Goal: Task Accomplishment & Management: Use online tool/utility

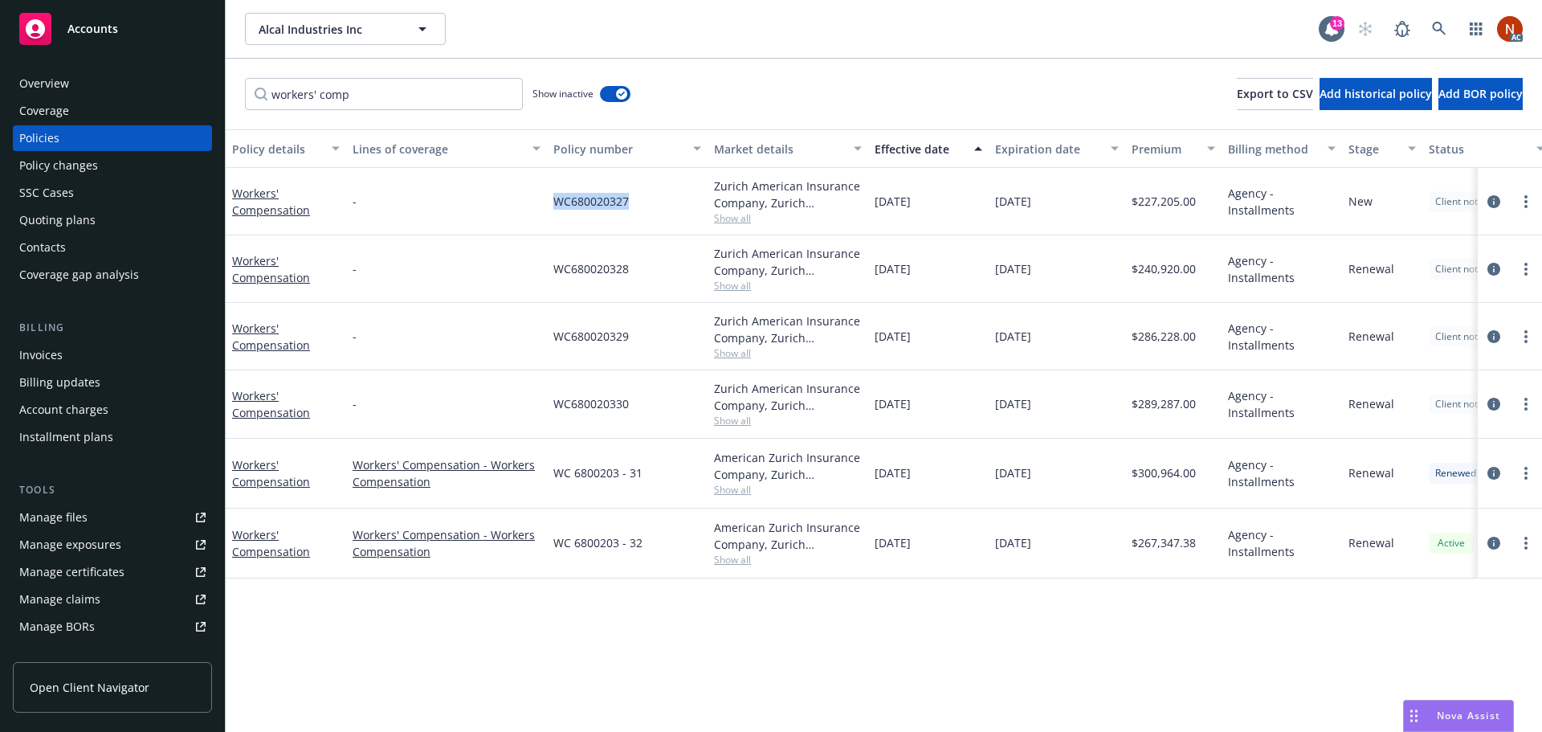
drag, startPoint x: 581, startPoint y: 207, endPoint x: 545, endPoint y: 206, distance: 37.0
click at [545, 206] on div "Workers' Compensation - WC680020327 Zurich American Insurance Company, Zurich I…" at bounding box center [1001, 201] width 1550 height 67
copy div "WC680020327"
drag, startPoint x: 571, startPoint y: 272, endPoint x: 531, endPoint y: 275, distance: 40.3
click at [531, 275] on div "Workers' Compensation - WC680020328 Zurich American Insurance Company, Zurich I…" at bounding box center [1001, 268] width 1550 height 67
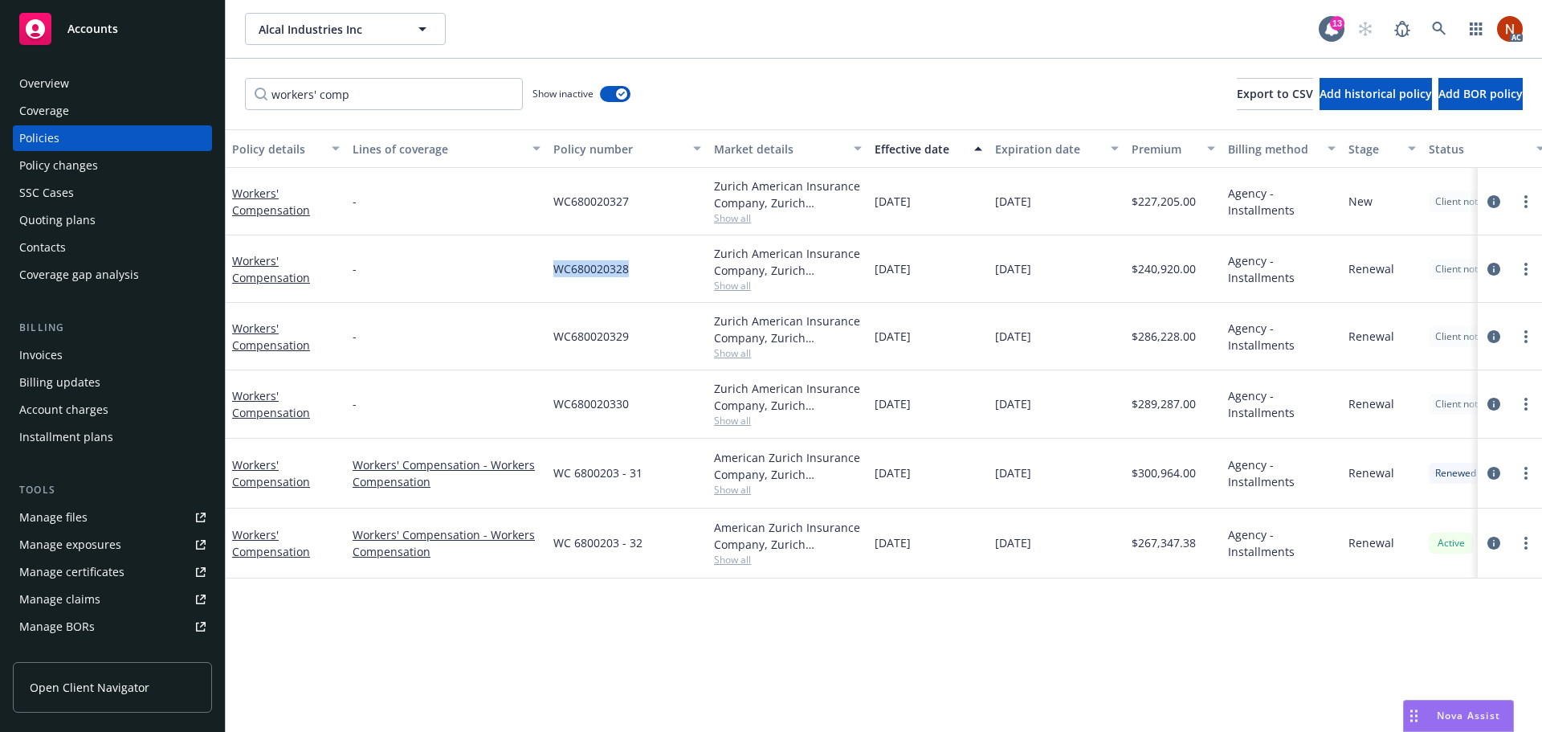
copy div "WC680020328"
drag, startPoint x: 633, startPoint y: 336, endPoint x: 528, endPoint y: 345, distance: 105.6
click at [528, 345] on div "Workers' Compensation - WC680020329 Zurich American Insurance Company, Zurich I…" at bounding box center [1001, 336] width 1550 height 67
copy div "WC680020329"
drag, startPoint x: 629, startPoint y: 410, endPoint x: 544, endPoint y: 413, distance: 85.2
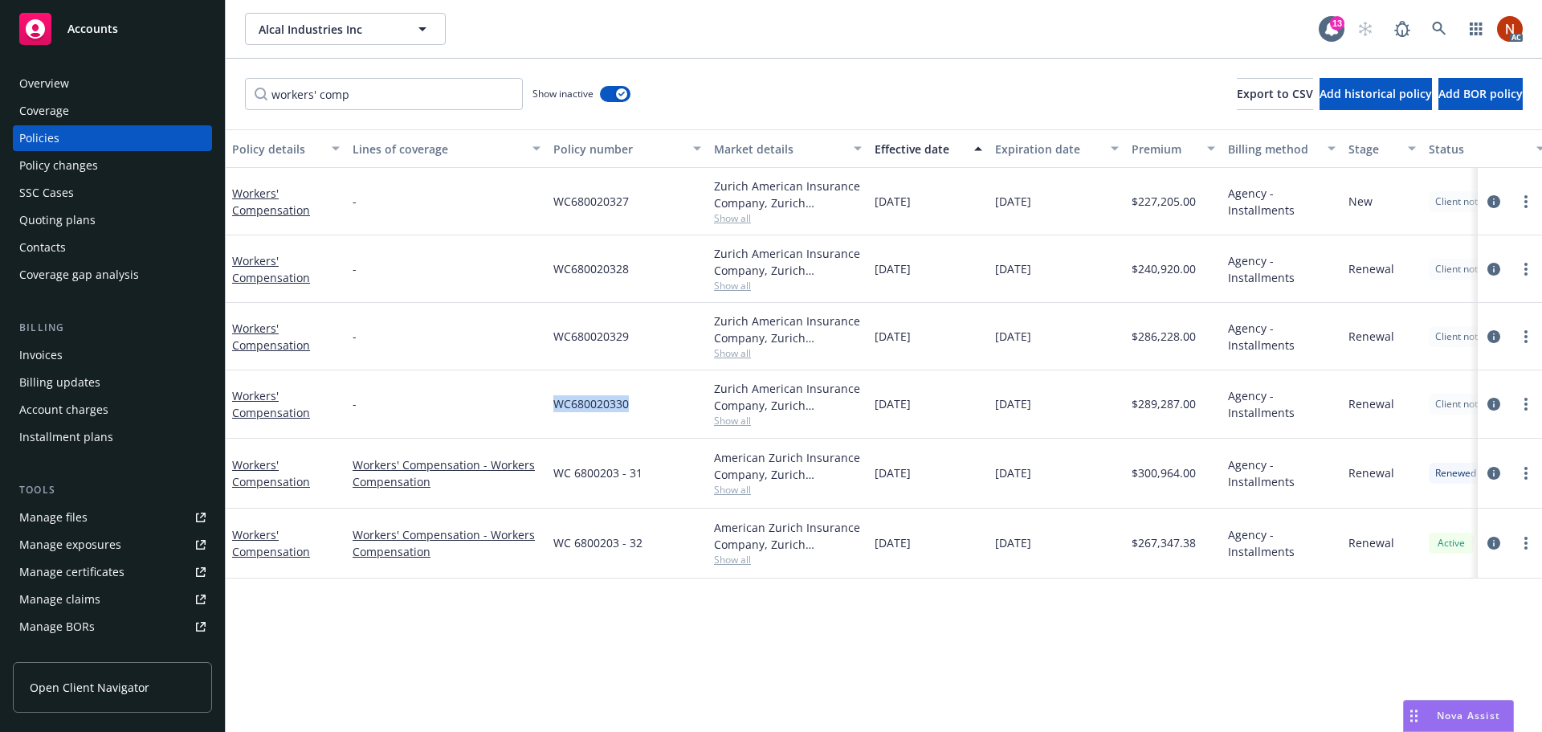
click at [544, 413] on div "Workers' Compensation - WC680020330 Zurich American Insurance Company, Zurich I…" at bounding box center [1001, 403] width 1550 height 67
copy div "WC680020330"
drag, startPoint x: 654, startPoint y: 483, endPoint x: 551, endPoint y: 489, distance: 103.0
click at [551, 489] on div "WC 6800203 - 31" at bounding box center [627, 473] width 161 height 70
copy span "WC 6800203 - 31"
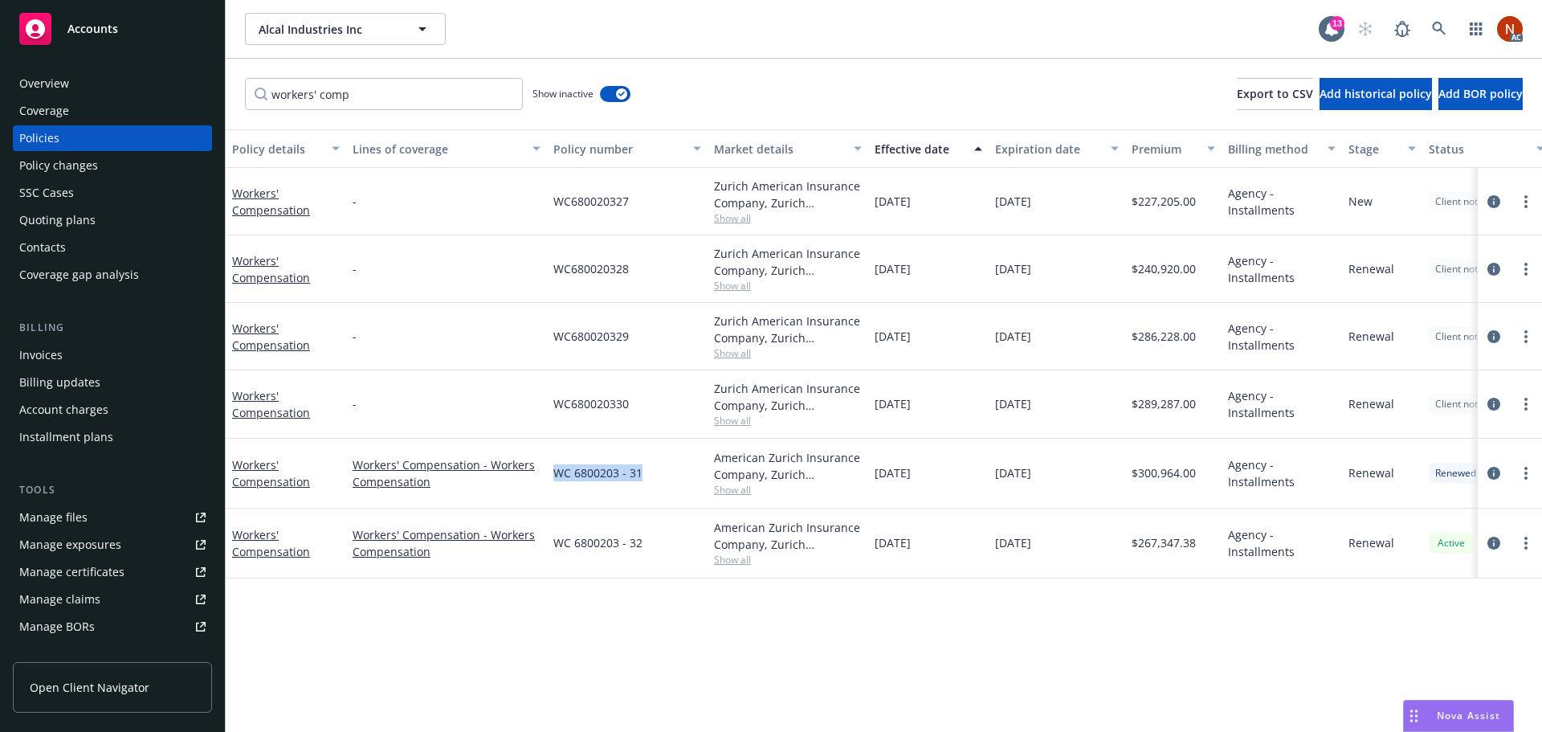
drag, startPoint x: 655, startPoint y: 553, endPoint x: 545, endPoint y: 555, distance: 110.9
click at [545, 555] on div "Workers' Compensation Workers' Compensation - Workers Compensation WC 6800203 -…" at bounding box center [1001, 543] width 1550 height 70
copy div "WC 6800203 - 32"
click at [116, 84] on div "Accounts Overview Coverage Policies Policy changes SSC Cases Quoting plans Cont…" at bounding box center [771, 366] width 1542 height 732
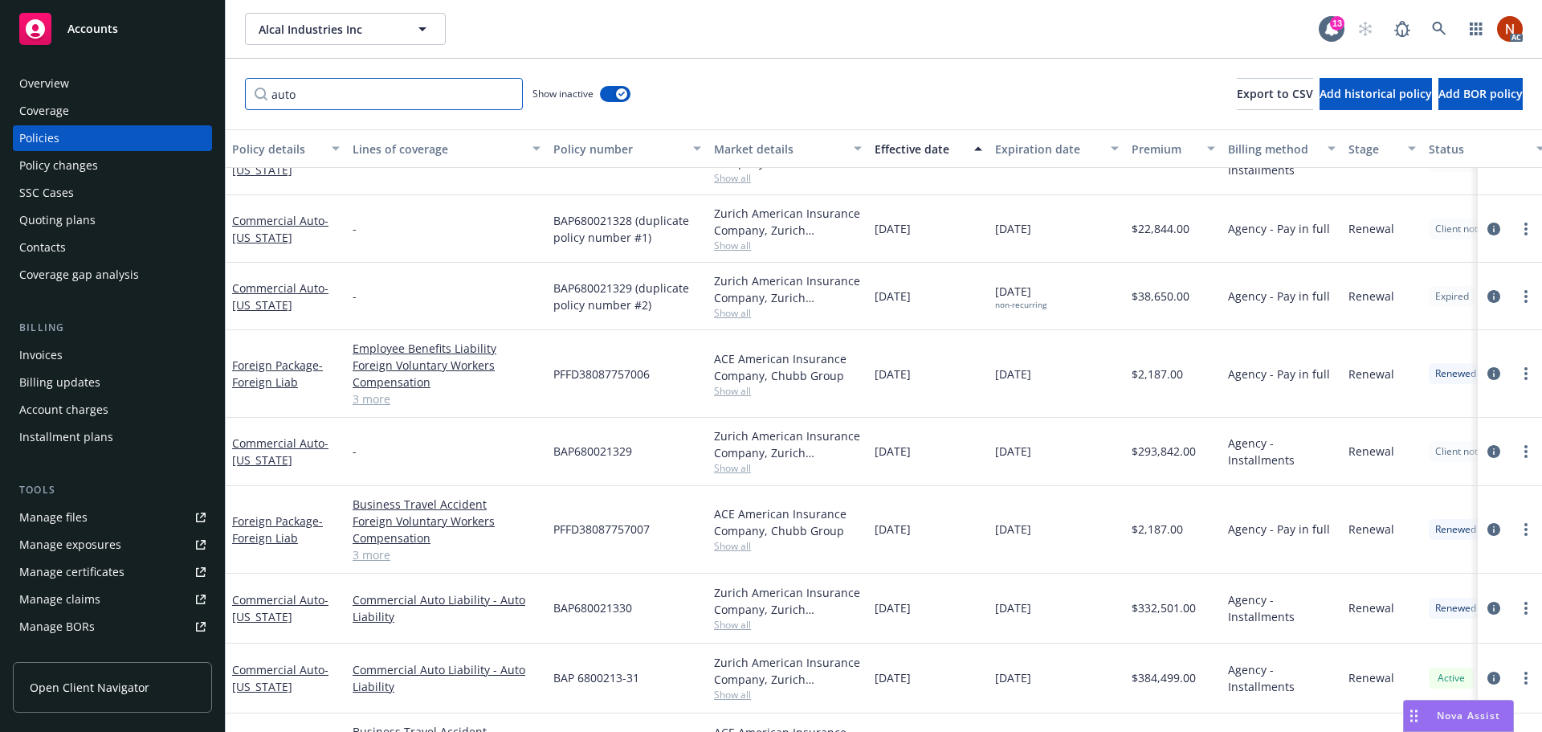
scroll to position [297, 0]
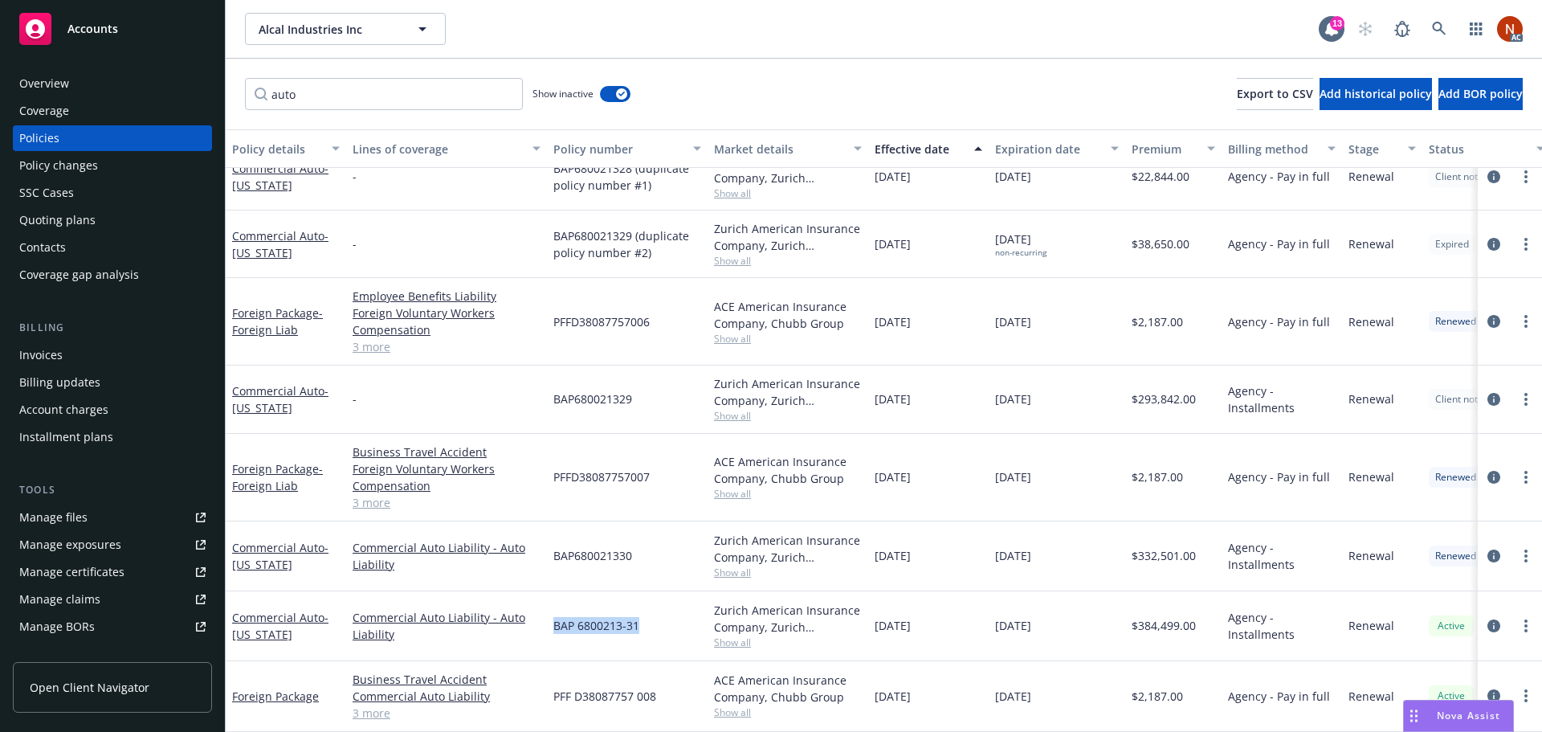
drag, startPoint x: 658, startPoint y: 616, endPoint x: 554, endPoint y: 622, distance: 103.8
click at [554, 622] on div "BAP 6800213-31" at bounding box center [627, 626] width 161 height 70
copy span "BAP 6800213-31"
drag, startPoint x: 639, startPoint y: 557, endPoint x: 599, endPoint y: 556, distance: 40.2
click at [599, 556] on div "BAP680021330" at bounding box center [627, 556] width 161 height 70
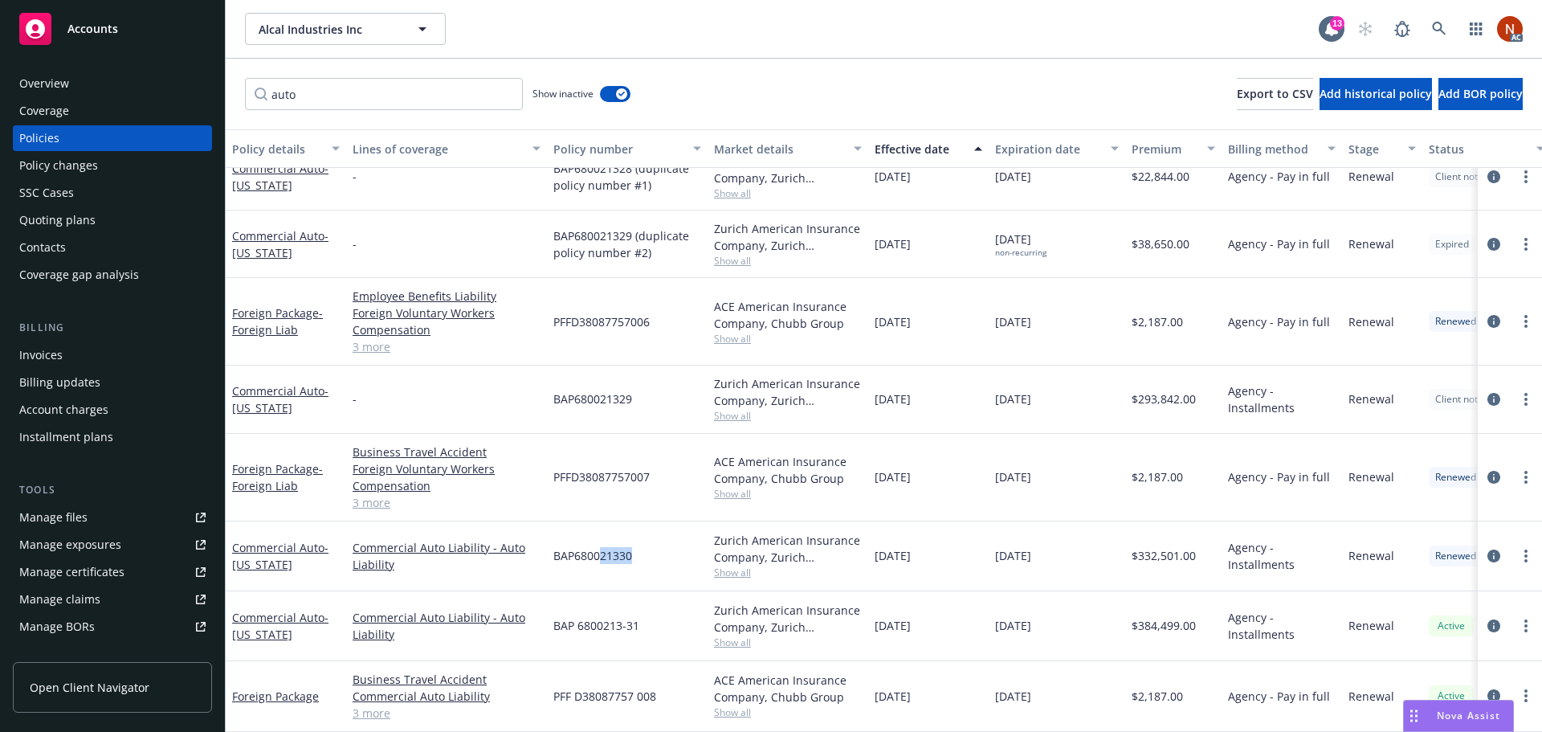
click at [632, 547] on span "BAP680021330" at bounding box center [592, 555] width 79 height 17
drag, startPoint x: 616, startPoint y: 547, endPoint x: 549, endPoint y: 550, distance: 66.7
click at [549, 550] on div "BAP680021330" at bounding box center [627, 556] width 161 height 70
copy span "BAP680021330"
drag, startPoint x: 649, startPoint y: 384, endPoint x: 553, endPoint y: 387, distance: 95.6
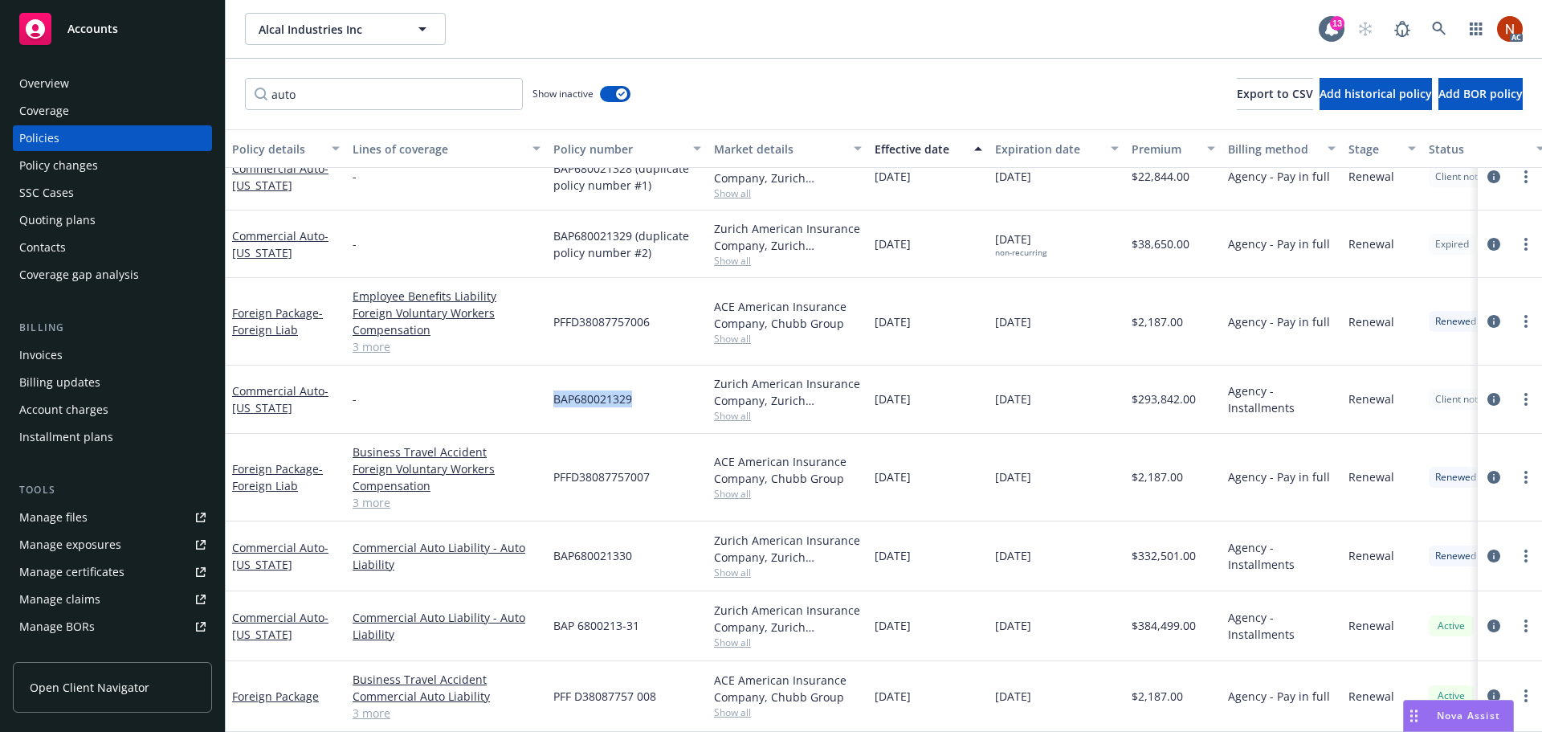
click at [553, 387] on div "BAP680021329" at bounding box center [627, 398] width 161 height 67
copy span "BAP680021329"
drag, startPoint x: 664, startPoint y: 399, endPoint x: 651, endPoint y: 396, distance: 13.2
click at [664, 397] on div "BAP680021329" at bounding box center [627, 398] width 161 height 67
copy span "BAP680021329"
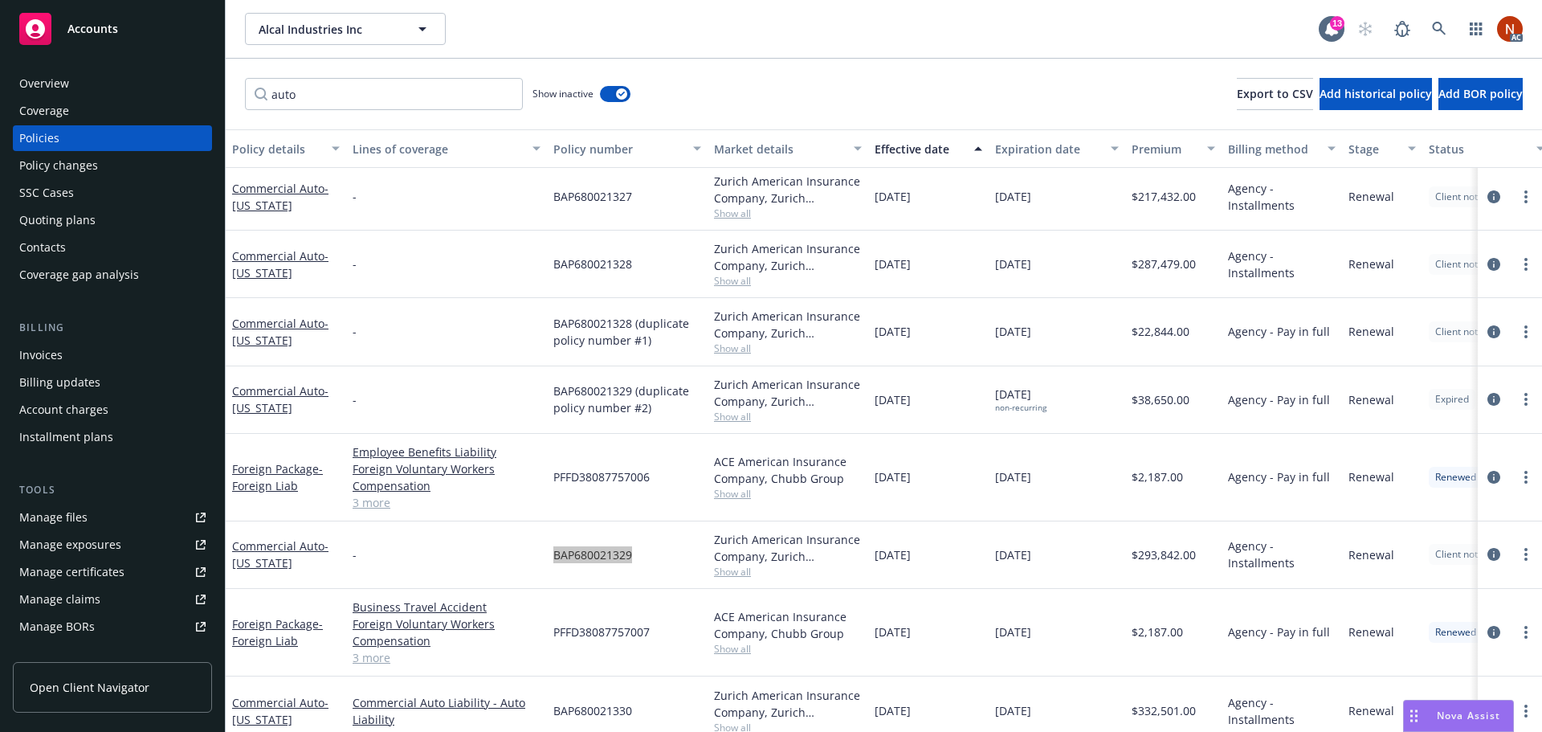
scroll to position [56, 0]
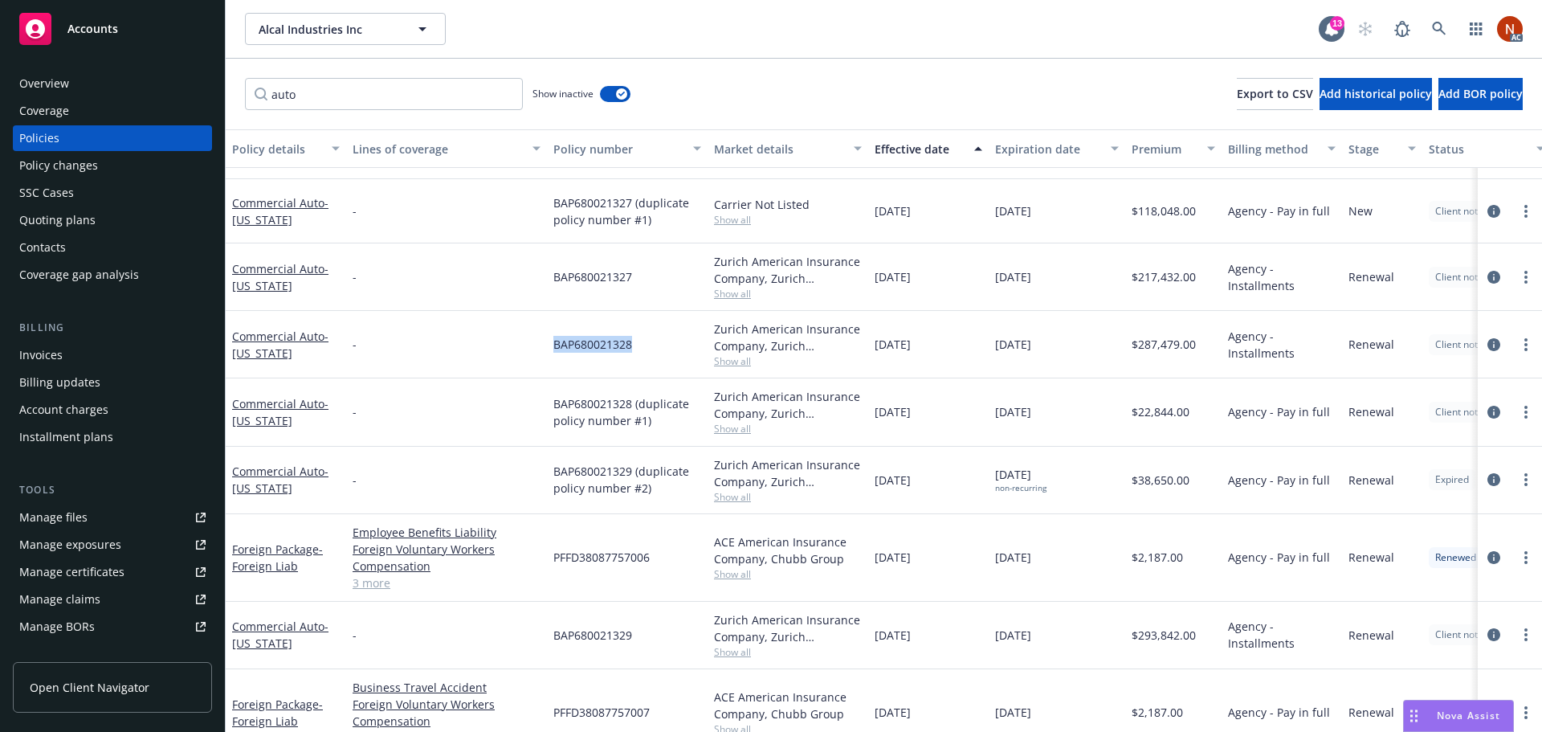
drag, startPoint x: 638, startPoint y: 343, endPoint x: 548, endPoint y: 351, distance: 90.3
click at [548, 351] on div "BAP680021328" at bounding box center [627, 344] width 161 height 67
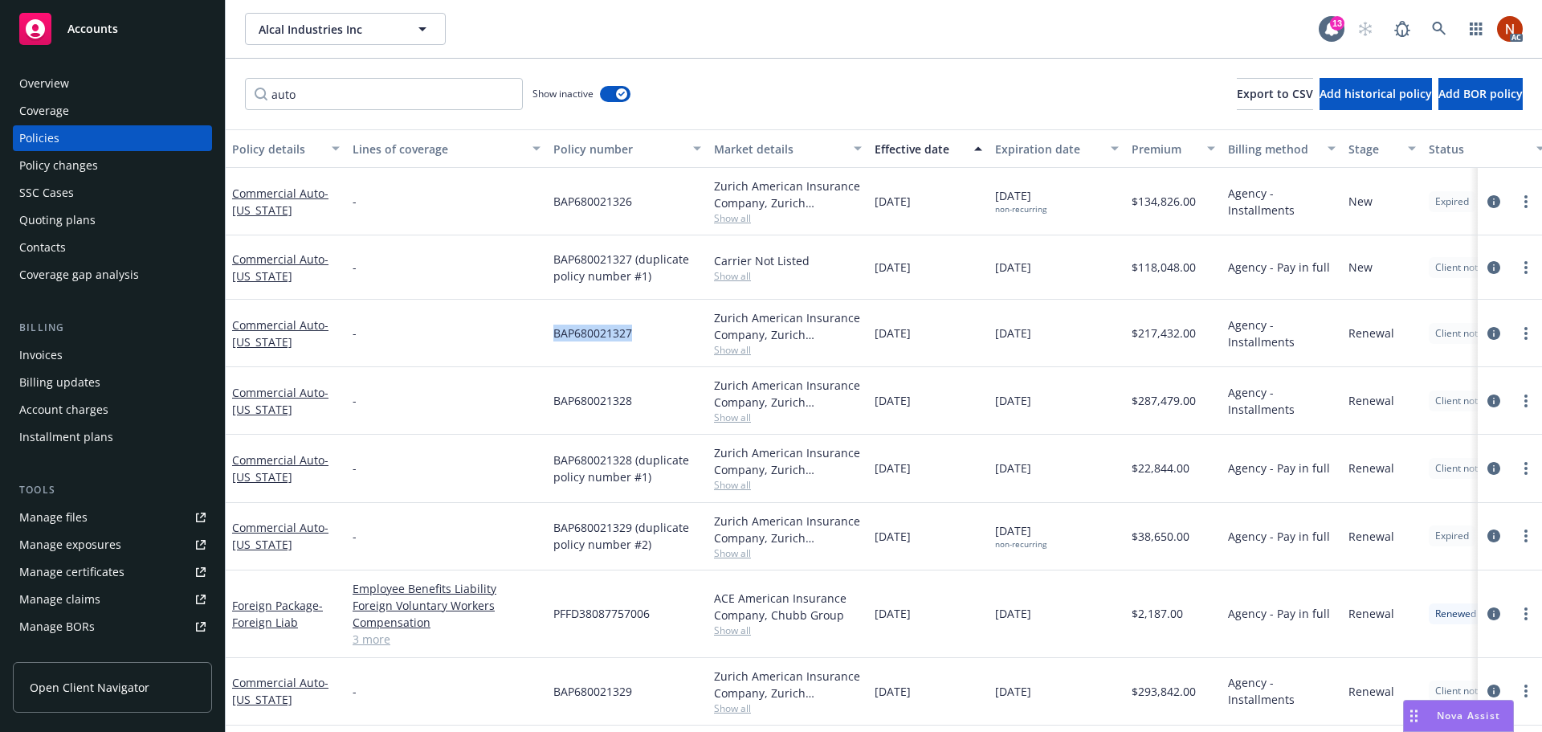
drag, startPoint x: 641, startPoint y: 337, endPoint x: 548, endPoint y: 339, distance: 93.2
click at [548, 339] on div "BAP680021327" at bounding box center [627, 333] width 161 height 67
drag, startPoint x: 599, startPoint y: 208, endPoint x: 541, endPoint y: 208, distance: 57.8
click at [541, 208] on div "Commercial Auto - [US_STATE] - BAP680021326 Zurich American Insurance Company, …" at bounding box center [1001, 201] width 1550 height 67
drag, startPoint x: 276, startPoint y: 80, endPoint x: 164, endPoint y: 80, distance: 112.4
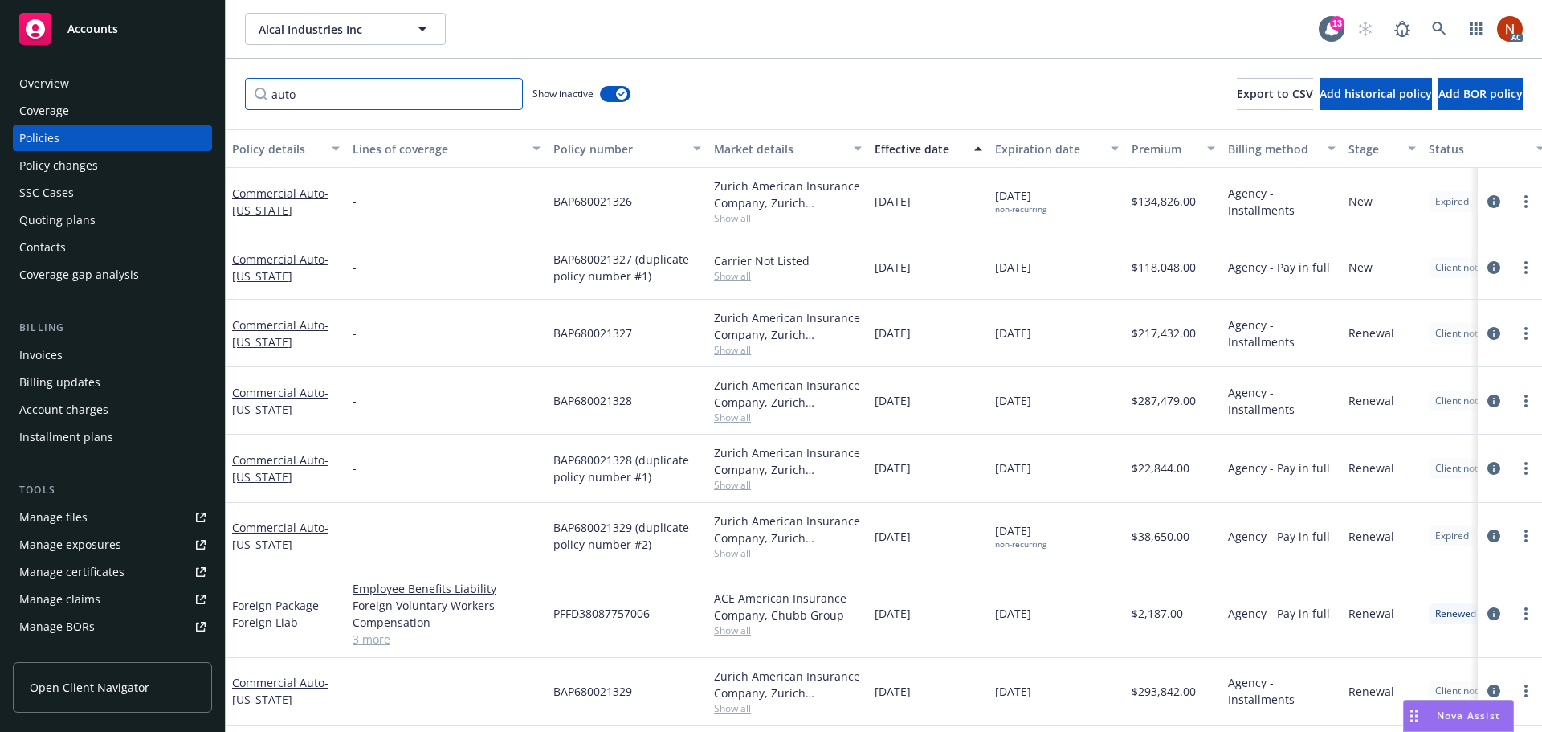
click at [163, 83] on div "Accounts Overview Coverage Policies Policy changes SSC Cases Quoting plans Cont…" at bounding box center [771, 366] width 1542 height 732
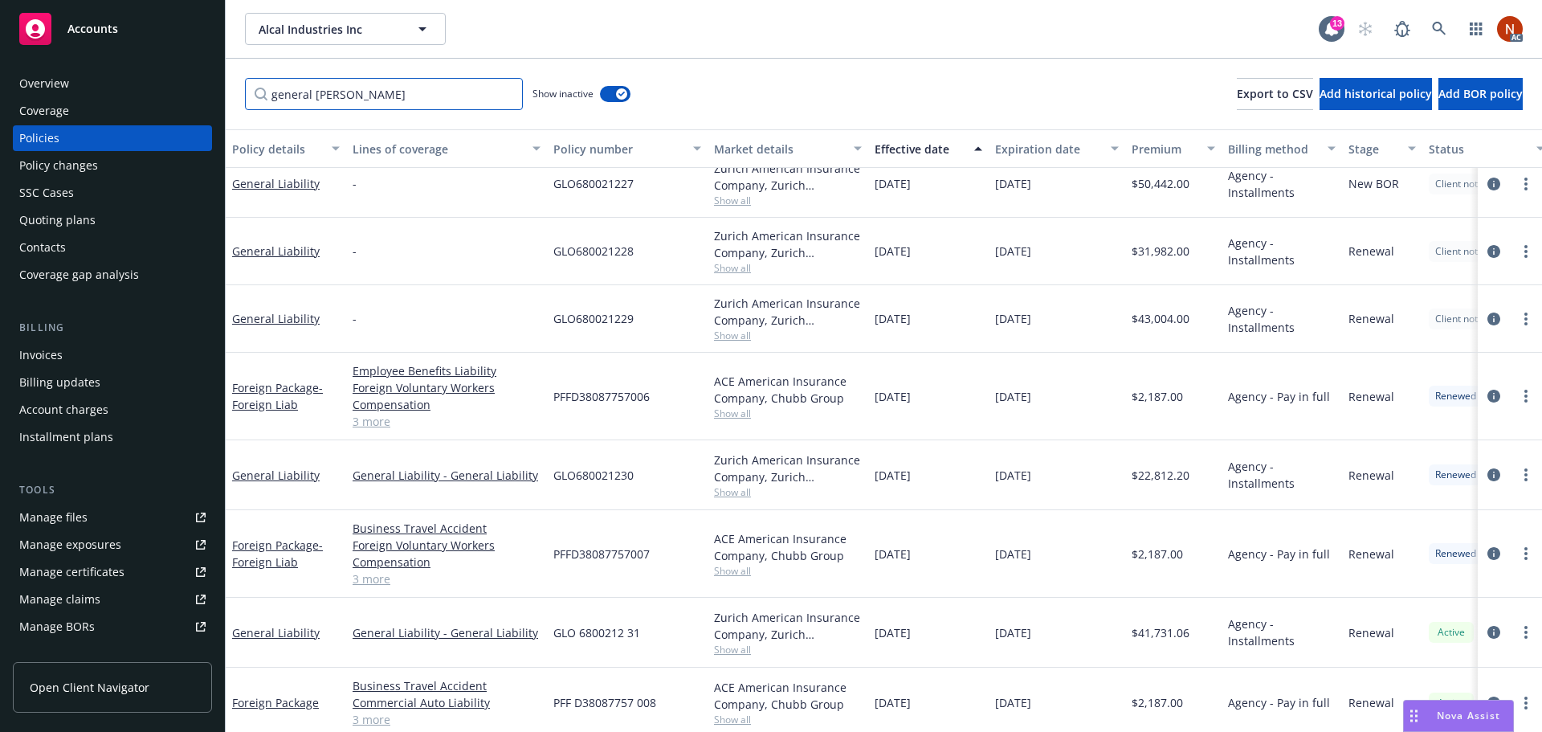
scroll to position [107, 0]
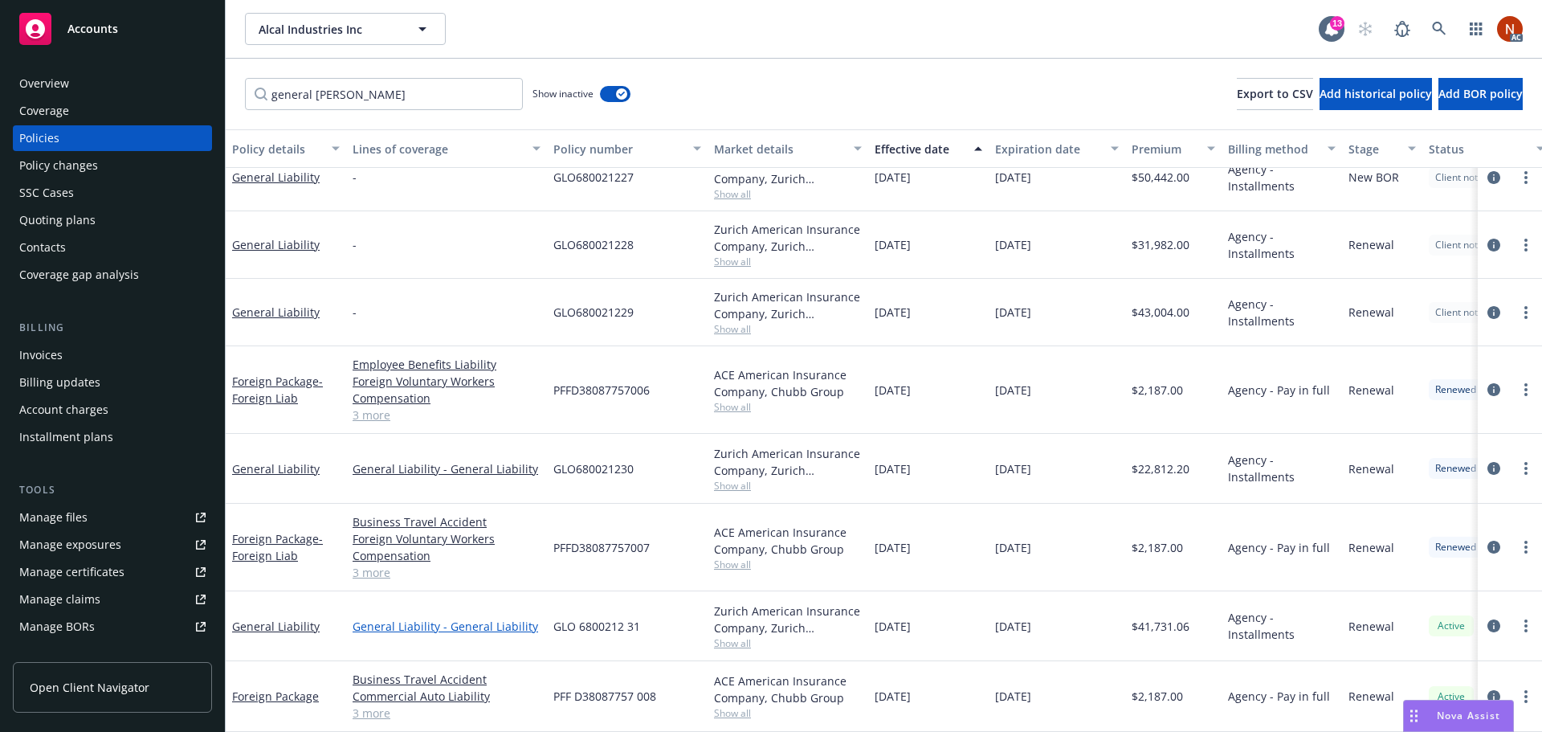
drag, startPoint x: 647, startPoint y: 620, endPoint x: 536, endPoint y: 619, distance: 110.8
click at [536, 619] on div "General Liability General Liability - General Liability GLO 6800212 31 Zurich A…" at bounding box center [1001, 626] width 1550 height 70
drag, startPoint x: 640, startPoint y: 459, endPoint x: 551, endPoint y: 459, distance: 89.1
click at [551, 459] on div "GLO680021230" at bounding box center [627, 469] width 161 height 70
drag, startPoint x: 585, startPoint y: 301, endPoint x: 543, endPoint y: 302, distance: 41.8
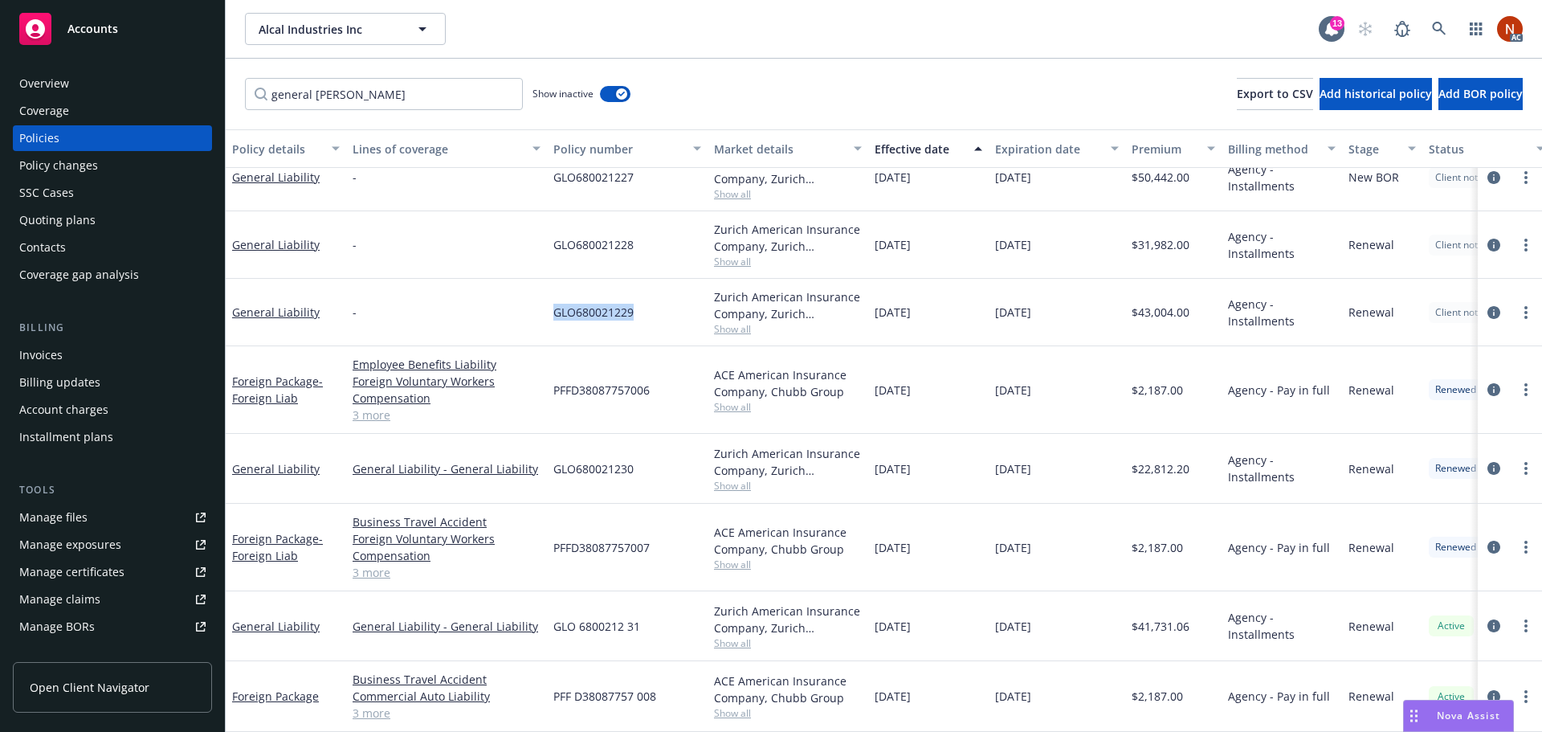
click at [543, 302] on div "General Liability - GLO680021229 Zurich American Insurance Company, Zurich Insu…" at bounding box center [1001, 312] width 1550 height 67
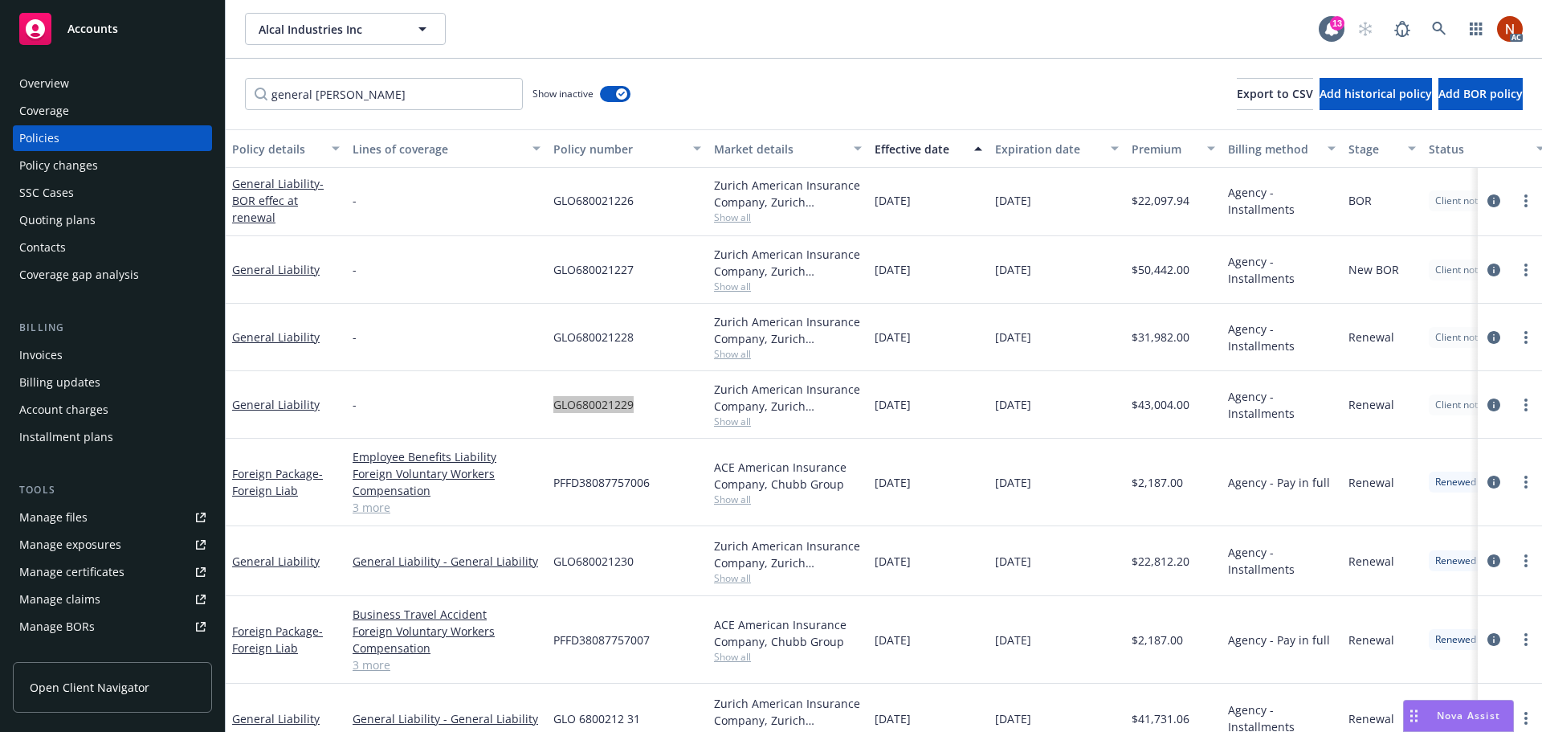
scroll to position [0, 0]
drag, startPoint x: 646, startPoint y: 267, endPoint x: 529, endPoint y: 267, distance: 116.5
click at [529, 267] on div "General Liability - GLO680021227 Zurich American Insurance Company, Zurich Insu…" at bounding box center [1001, 272] width 1550 height 67
drag, startPoint x: 646, startPoint y: 199, endPoint x: 545, endPoint y: 206, distance: 101.4
click at [545, 205] on div "General Liability - BOR effec at renewal - GLO680021226 Zurich American Insuran…" at bounding box center [1001, 203] width 1550 height 71
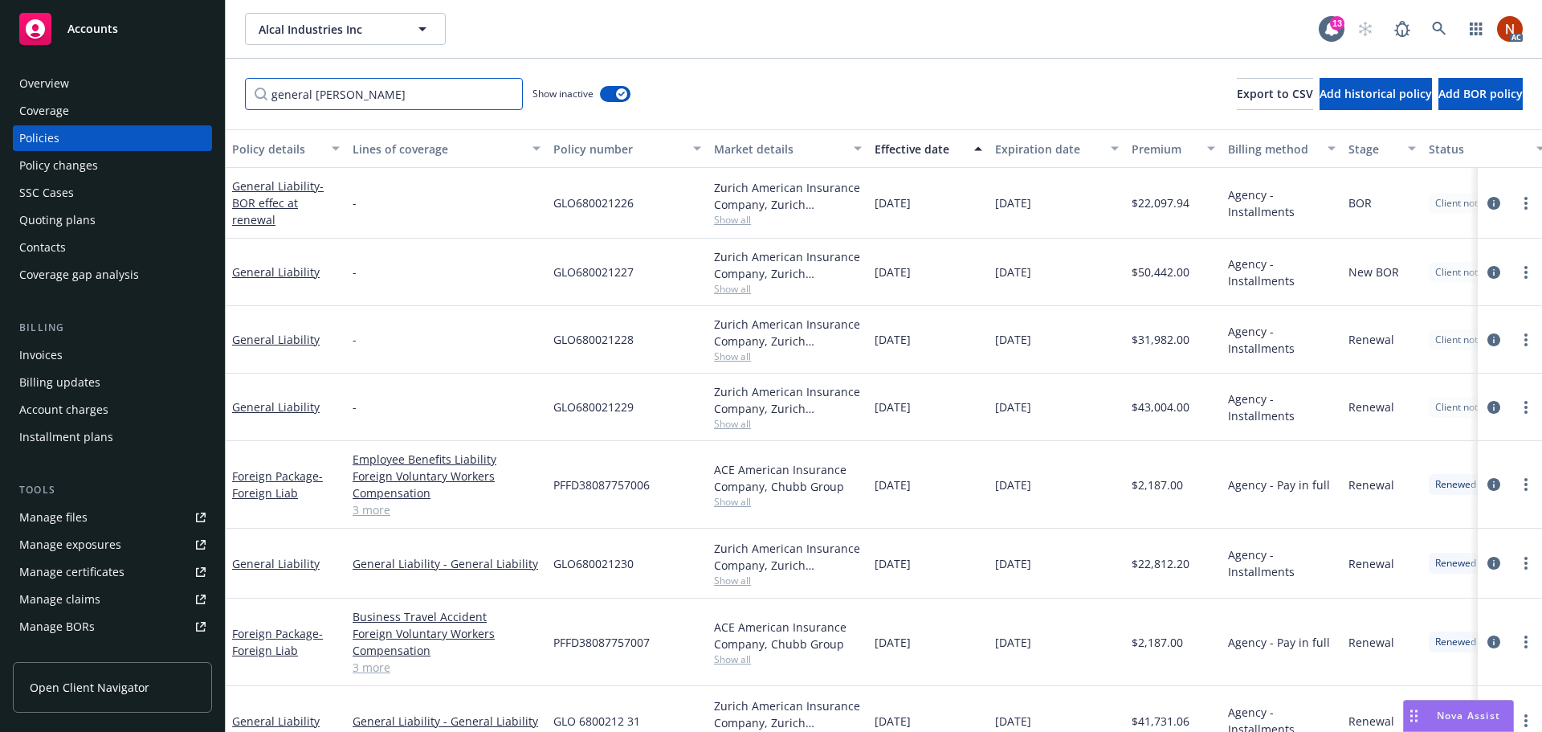
drag, startPoint x: 169, startPoint y: 97, endPoint x: 144, endPoint y: 96, distance: 25.7
click at [144, 97] on div "Accounts Overview Coverage Policies Policy changes SSC Cases Quoting plans Cont…" at bounding box center [771, 366] width 1542 height 732
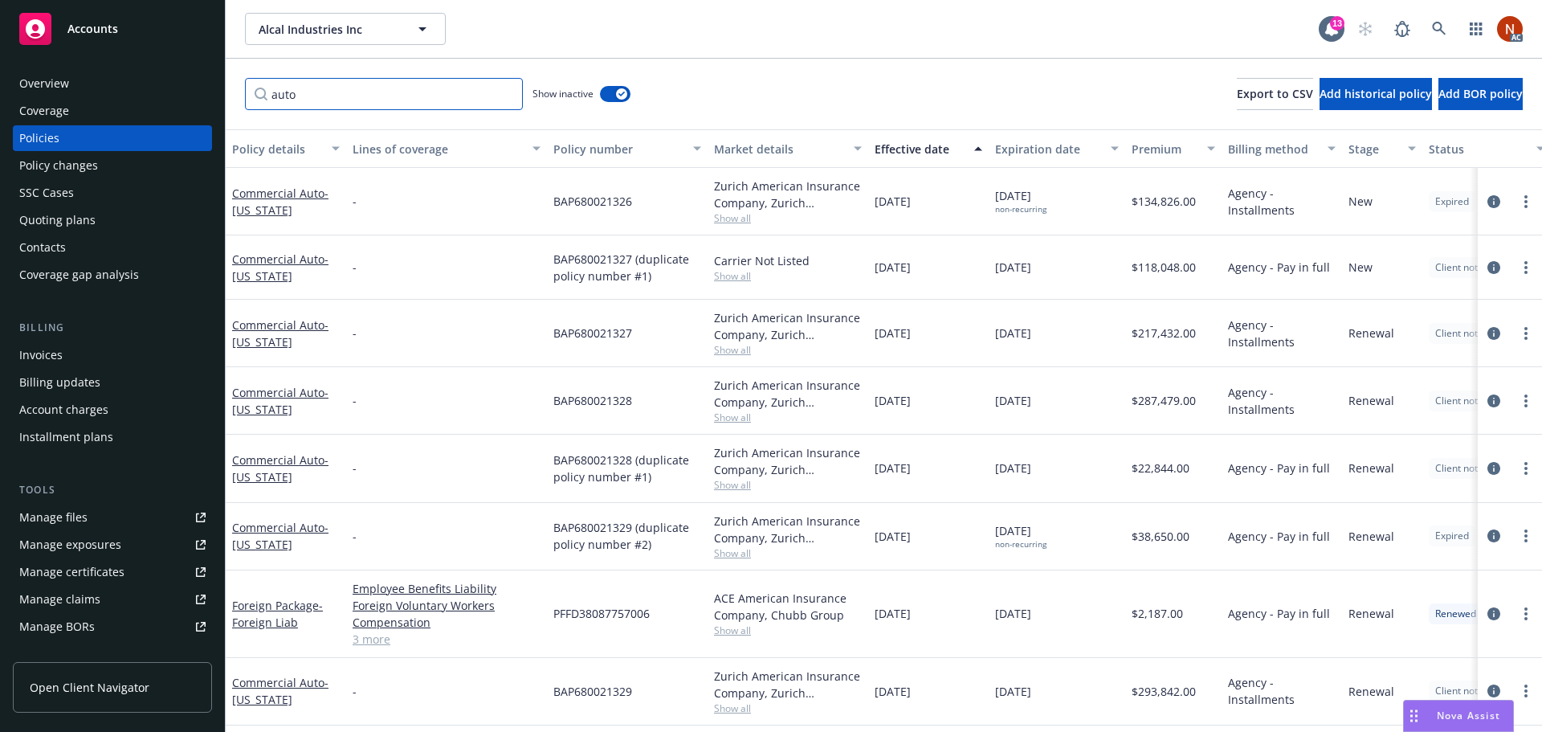
type input "auto"
click at [1487, 329] on icon "circleInformation" at bounding box center [1493, 333] width 13 height 13
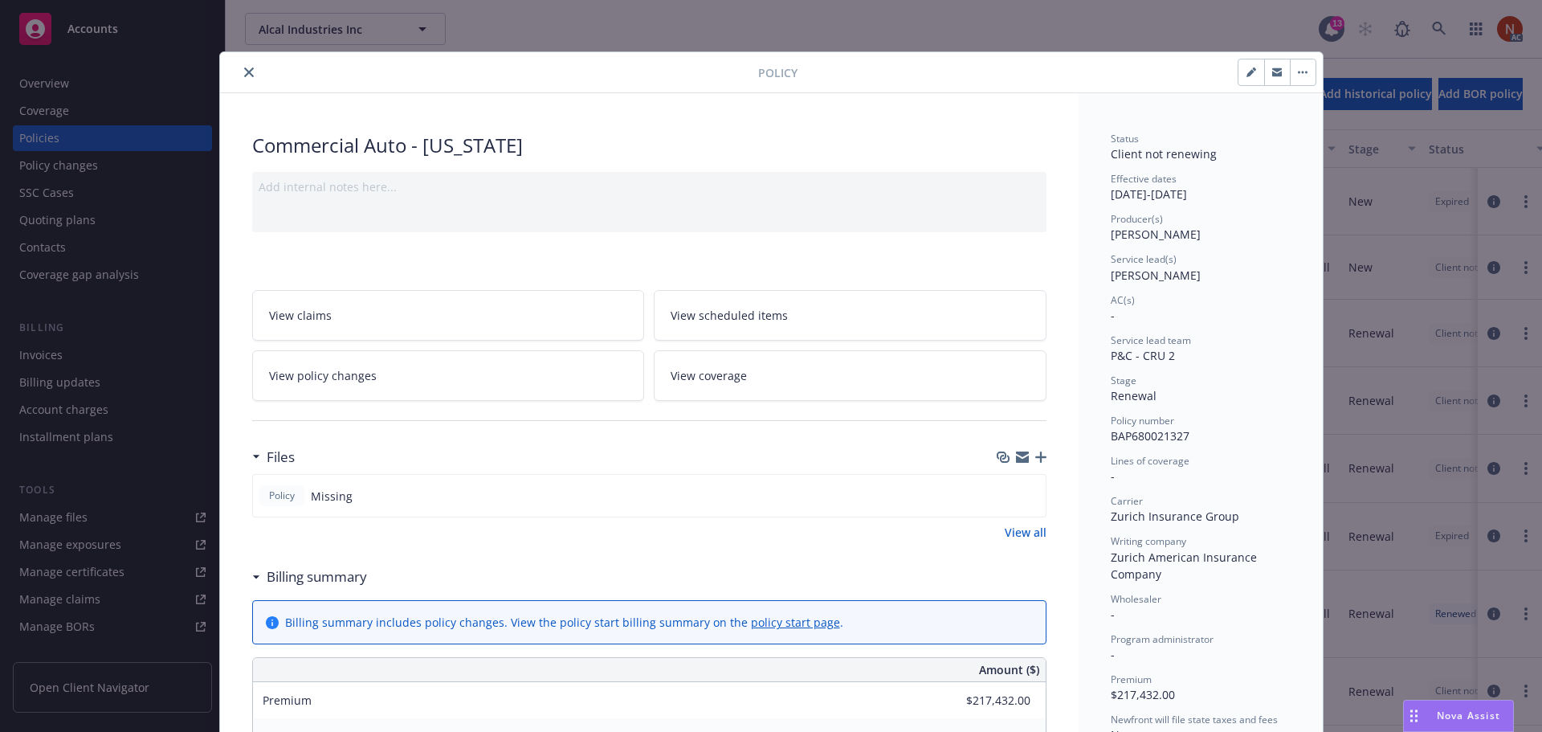
click at [250, 67] on button "close" at bounding box center [248, 72] width 19 height 19
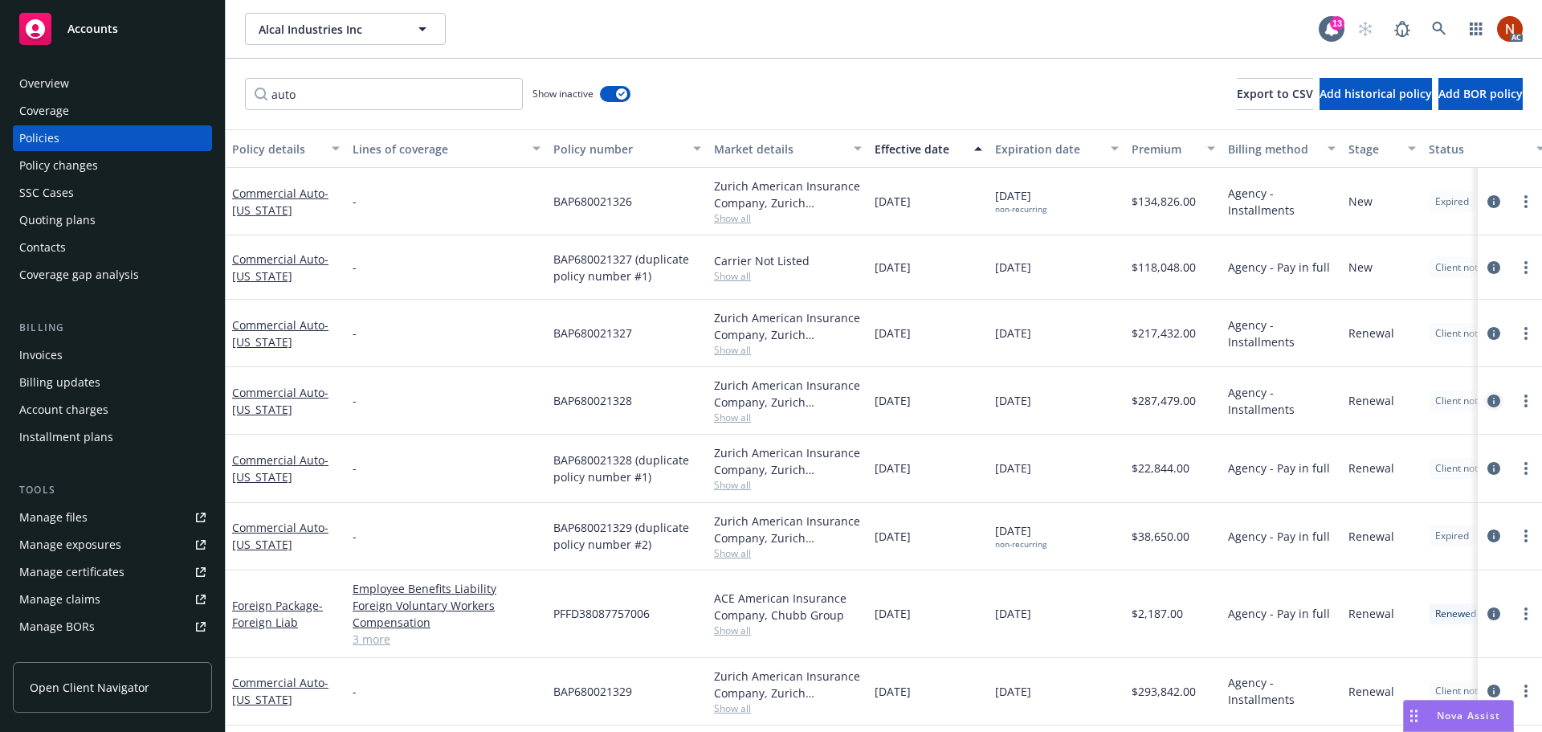
click at [1487, 405] on icon "circleInformation" at bounding box center [1493, 400] width 13 height 13
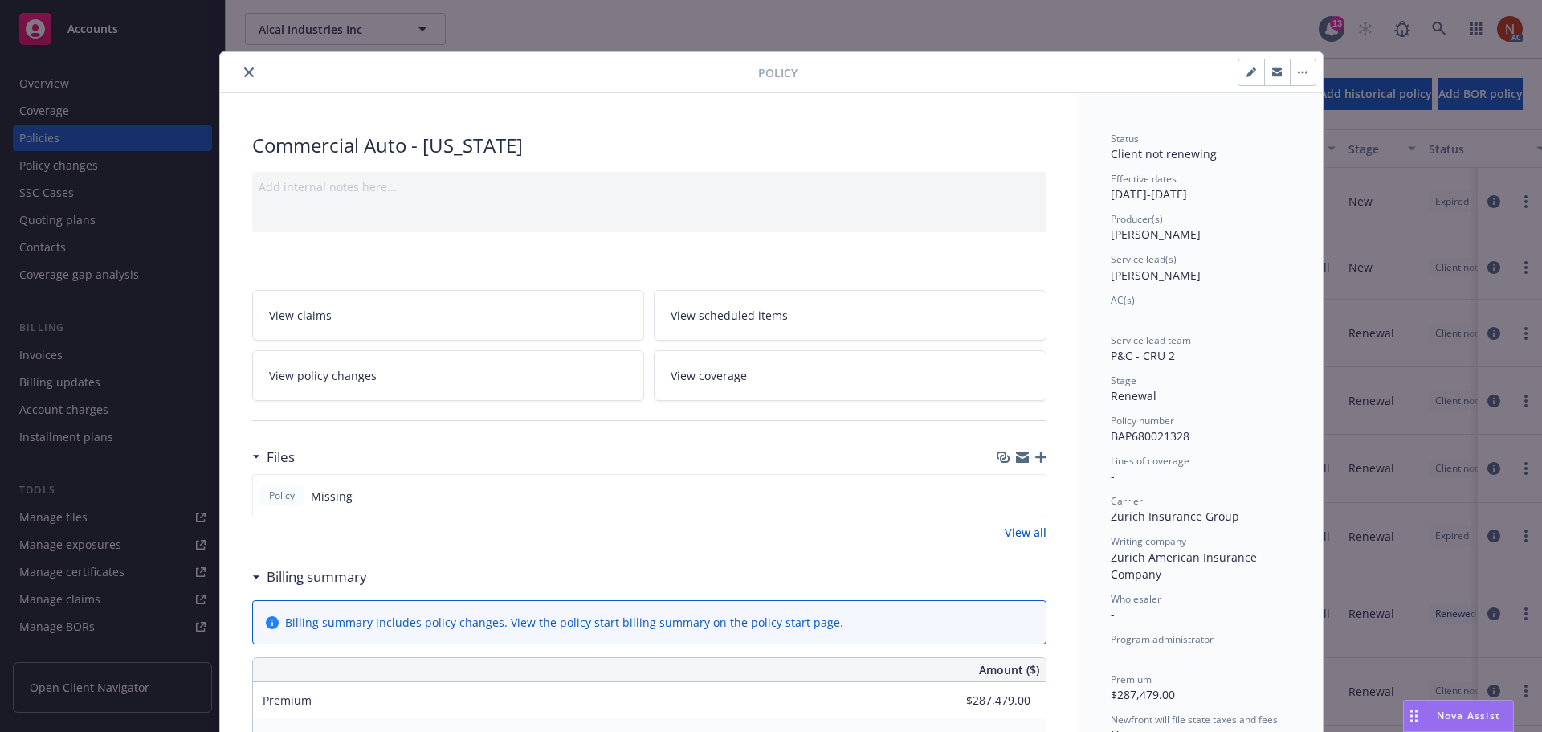
click at [239, 70] on button "close" at bounding box center [248, 72] width 19 height 19
click at [244, 68] on icon "close" at bounding box center [249, 72] width 10 height 10
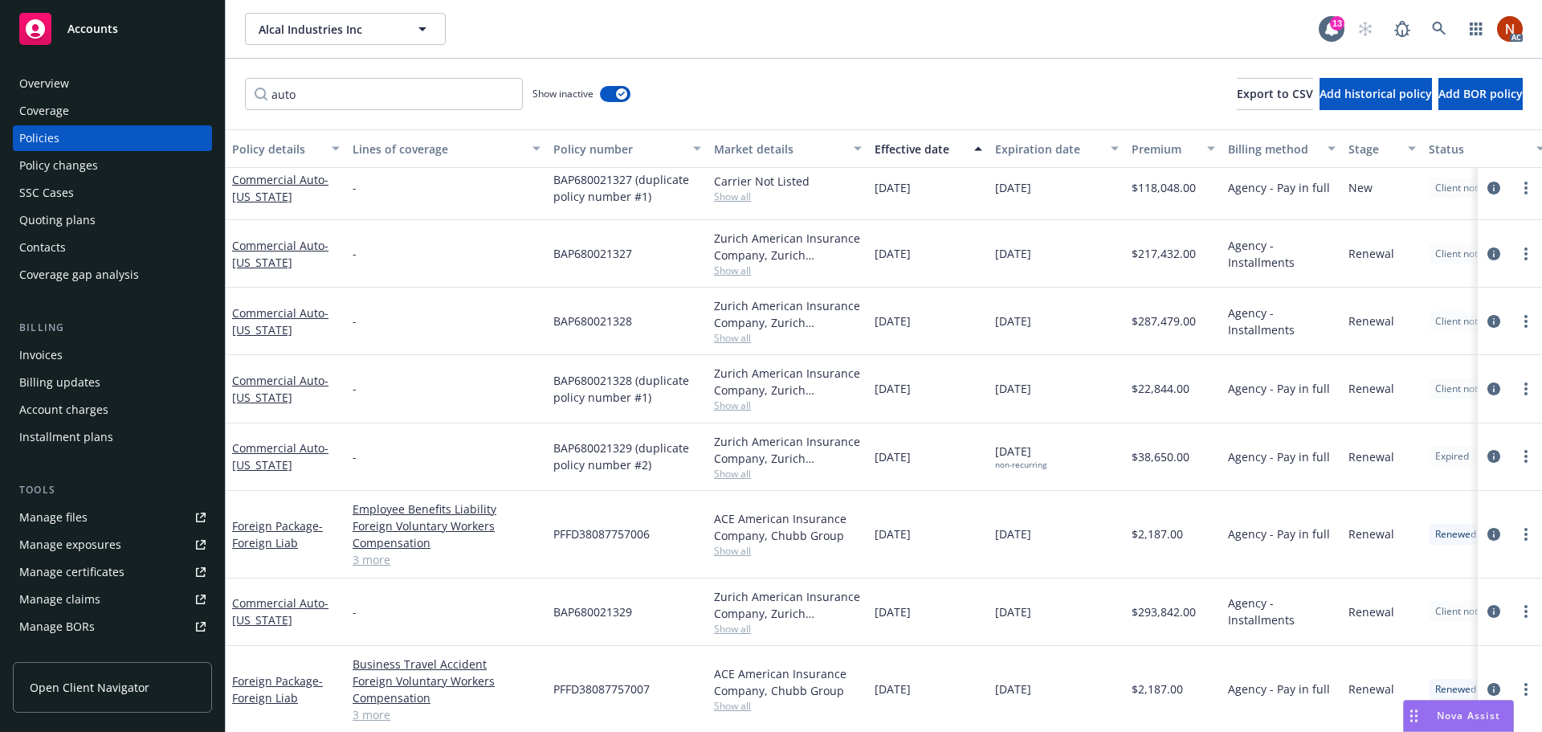
scroll to position [80, 0]
click at [1487, 609] on icon "circleInformation" at bounding box center [1493, 610] width 13 height 13
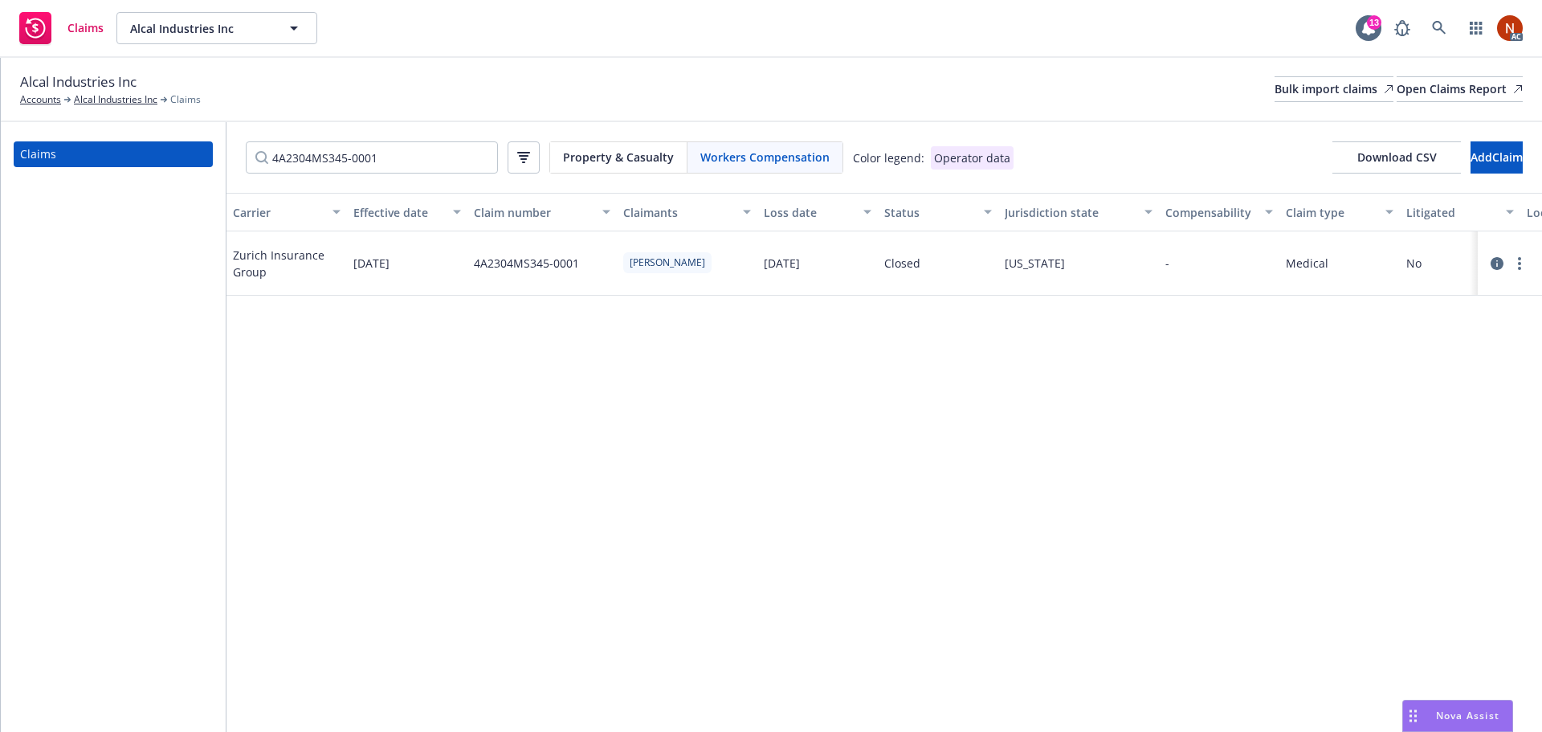
drag, startPoint x: 341, startPoint y: 155, endPoint x: 360, endPoint y: 155, distance: 18.5
click at [342, 155] on input "4A2304MS345-0001" at bounding box center [372, 157] width 252 height 32
drag, startPoint x: 405, startPoint y: 156, endPoint x: 153, endPoint y: 156, distance: 251.4
click at [153, 156] on div "Claims 4A2304MS345-0001 Property & Casualty Workers Compensation Color legend: …" at bounding box center [771, 427] width 1541 height 610
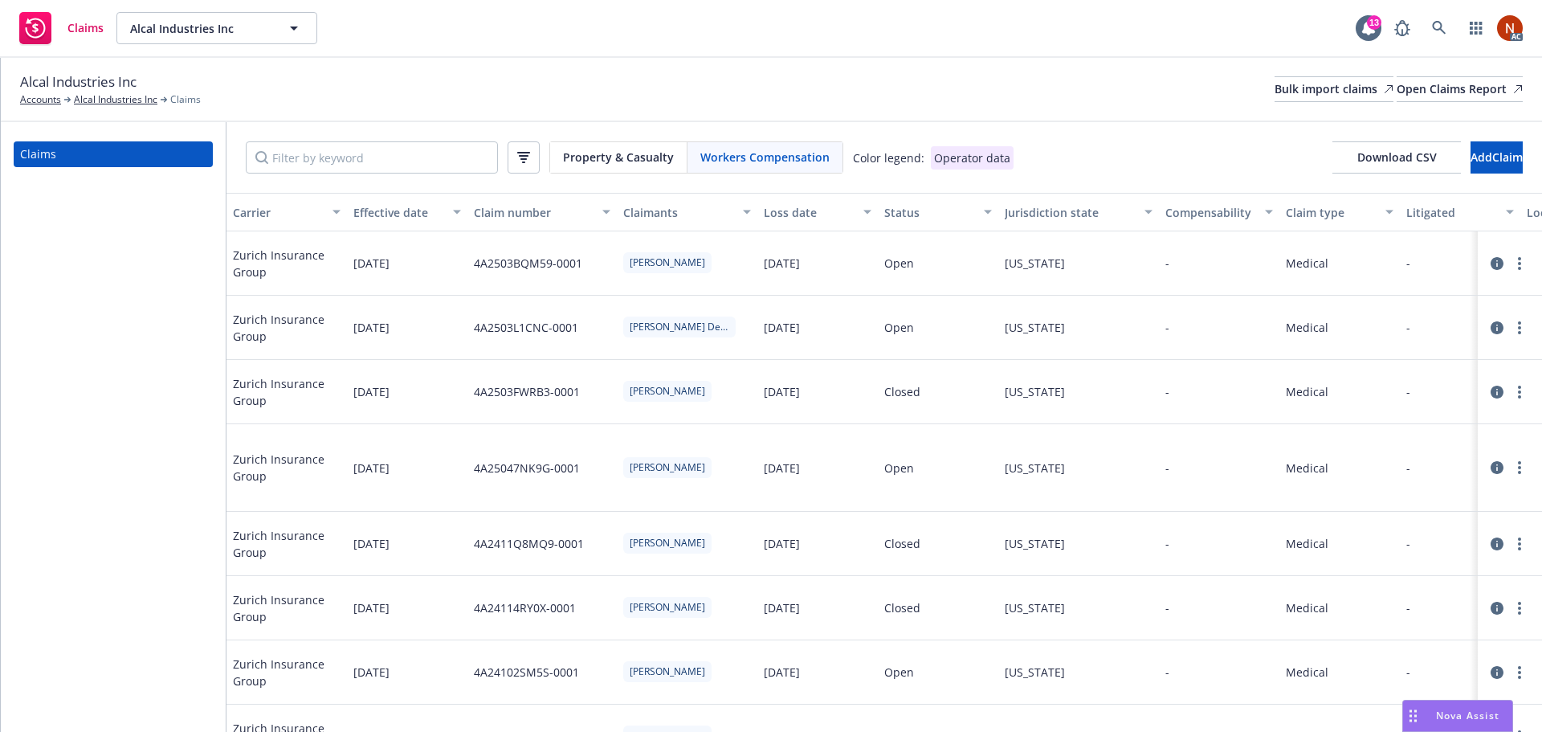
click at [552, 150] on div "Property & Casualty" at bounding box center [618, 157] width 137 height 31
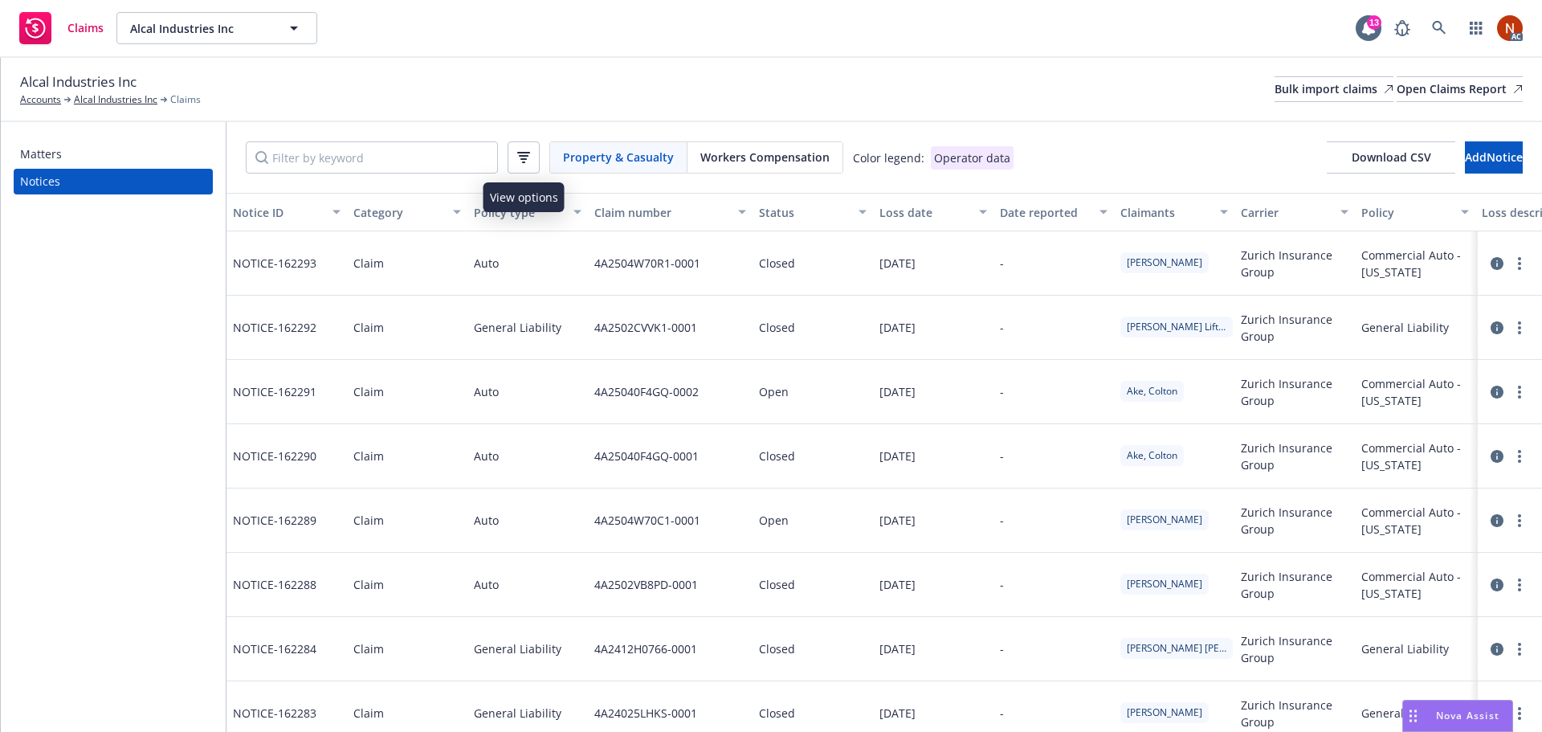
click at [512, 157] on button "button" at bounding box center [524, 157] width 32 height 32
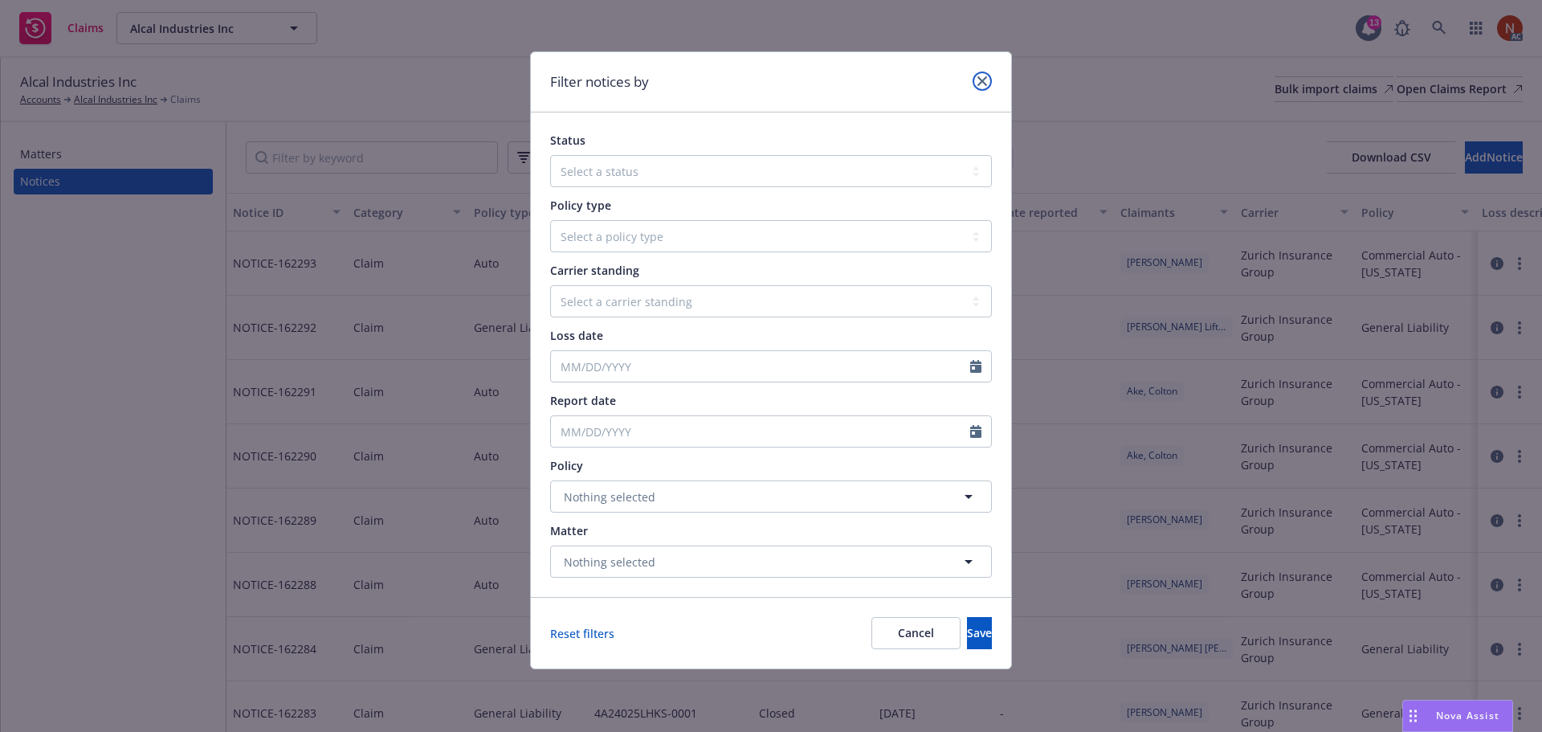
drag, startPoint x: 989, startPoint y: 84, endPoint x: 972, endPoint y: 83, distance: 16.9
click at [986, 80] on link "close" at bounding box center [982, 80] width 19 height 19
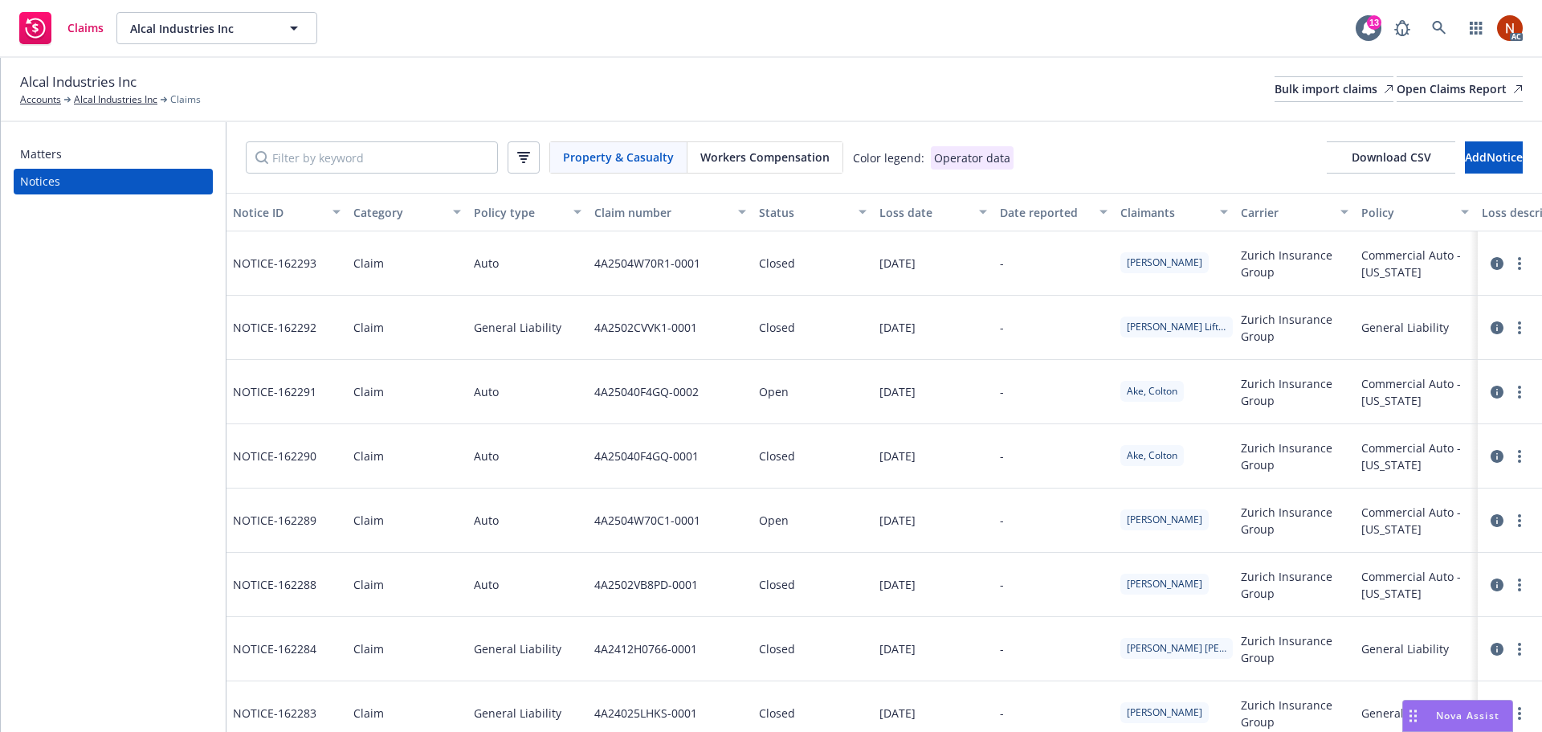
click at [791, 167] on div "Workers Compensation" at bounding box center [764, 157] width 155 height 31
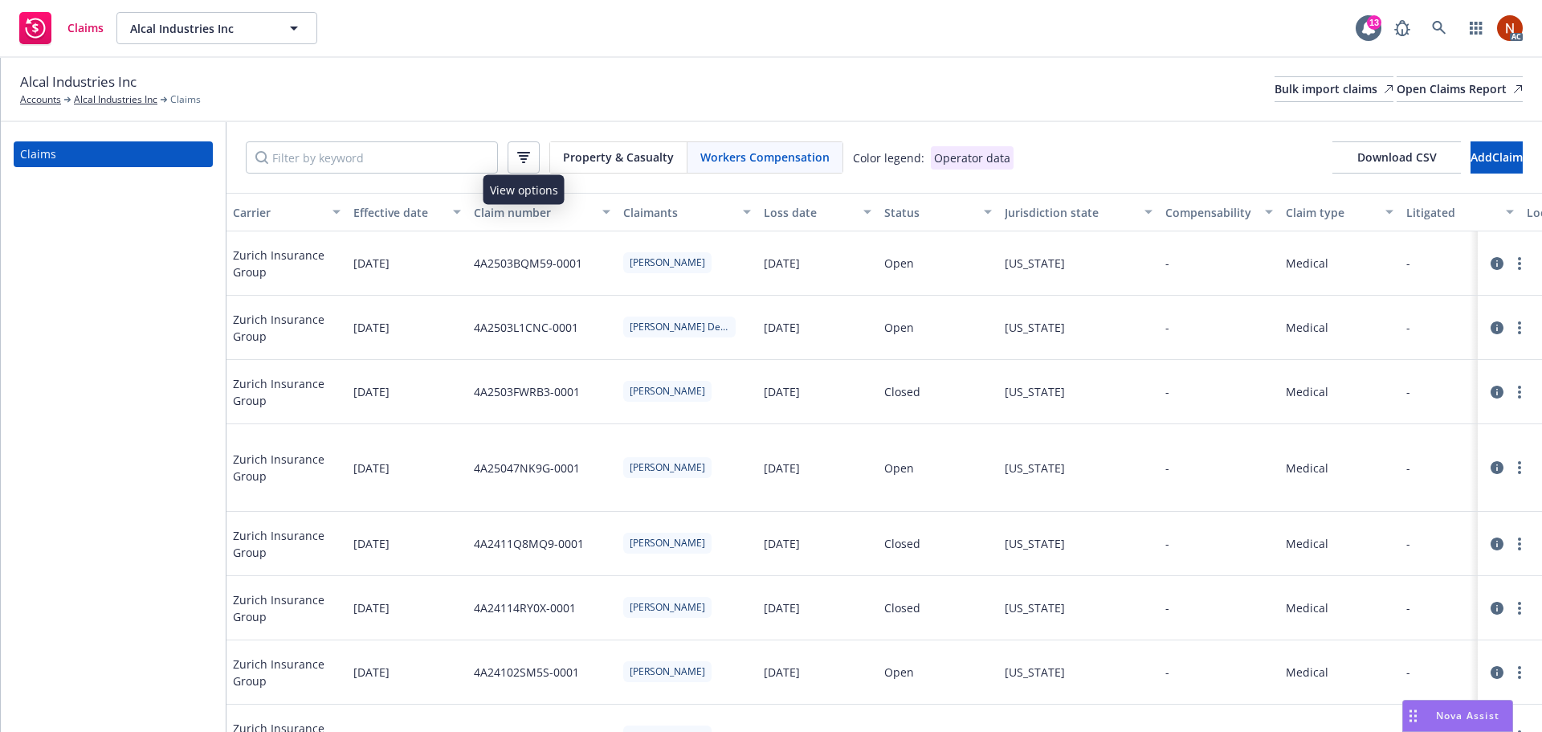
drag, startPoint x: 512, startPoint y: 161, endPoint x: 528, endPoint y: 205, distance: 47.0
click at [512, 160] on button "button" at bounding box center [524, 157] width 32 height 32
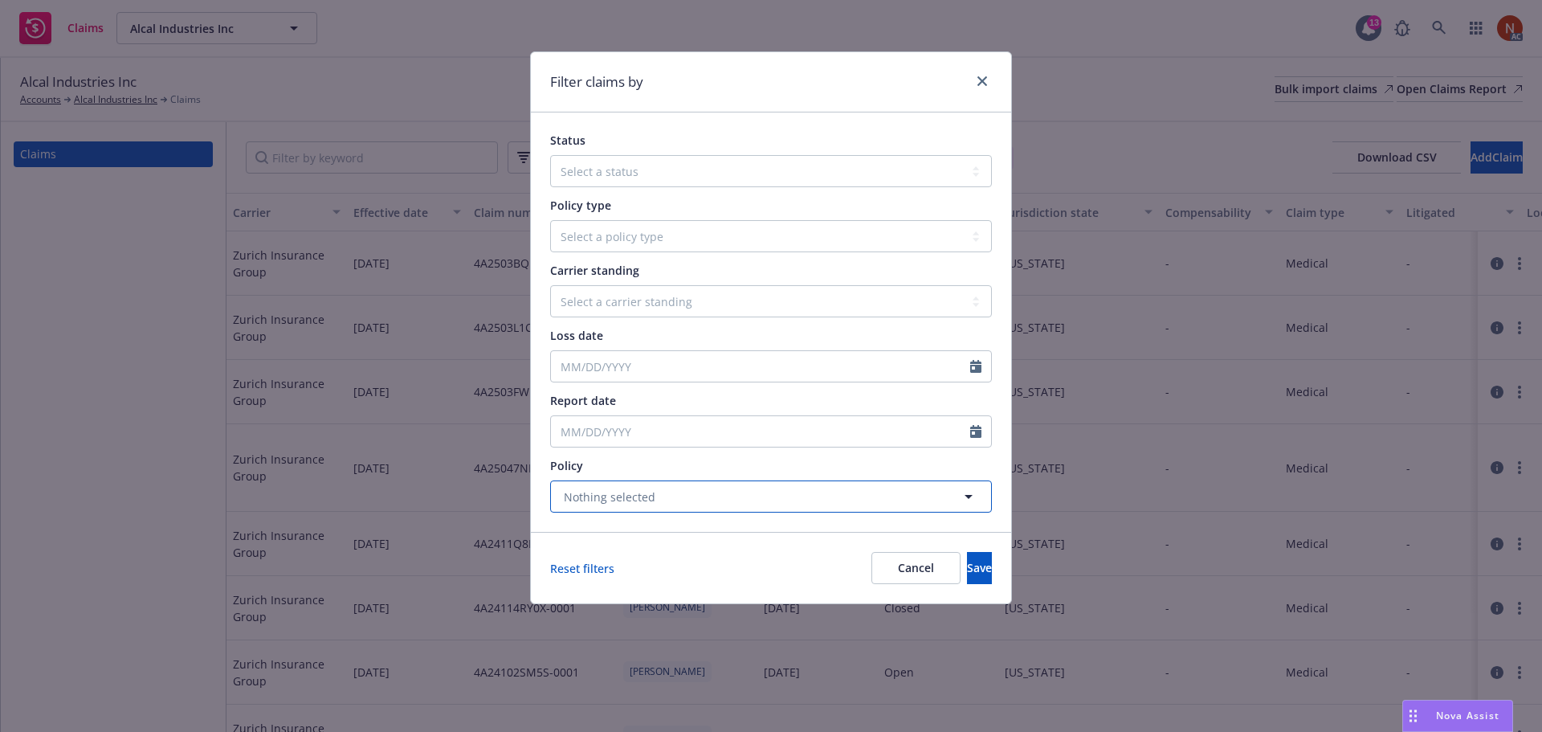
click at [613, 497] on span "Nothing selected" at bounding box center [610, 496] width 92 height 17
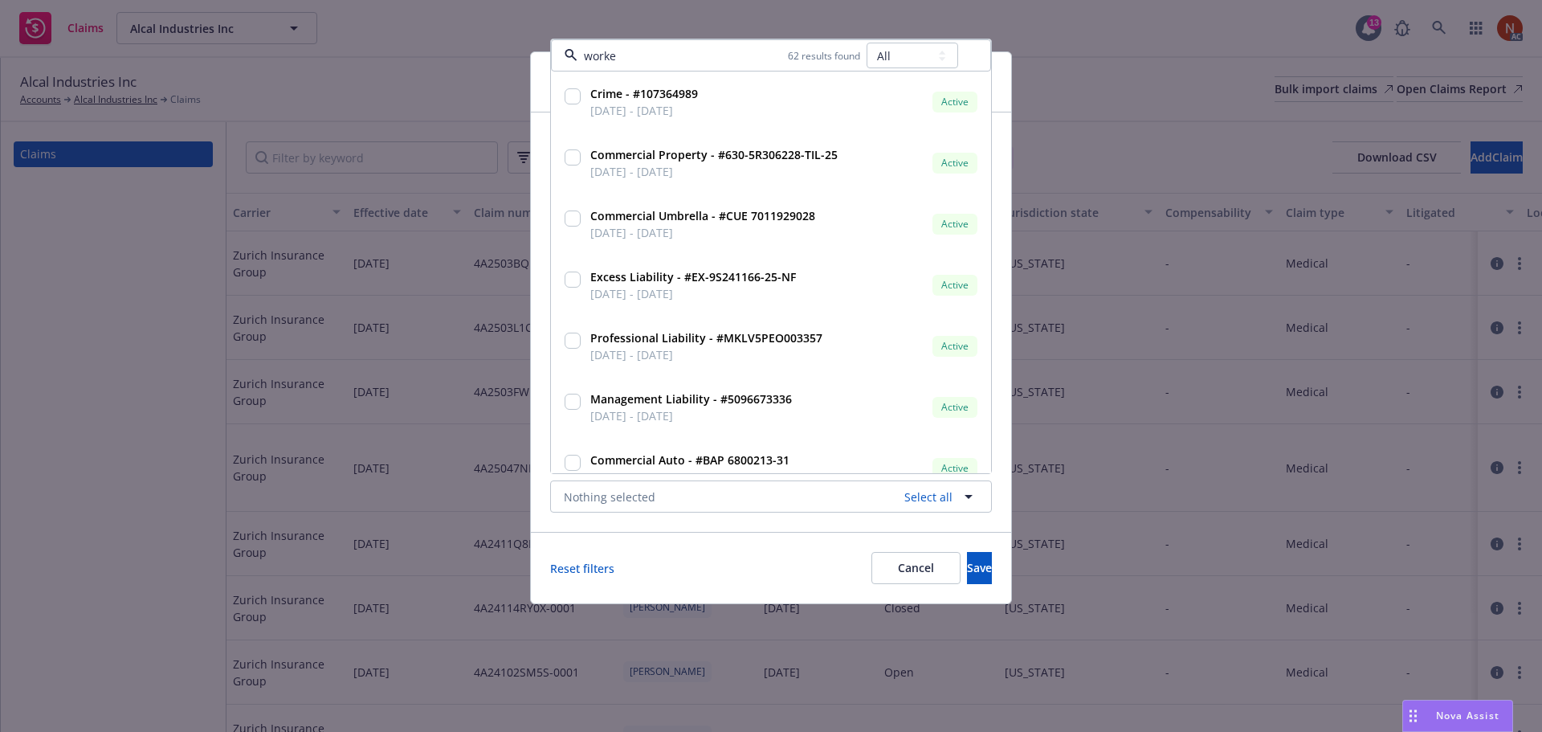
type input "worker"
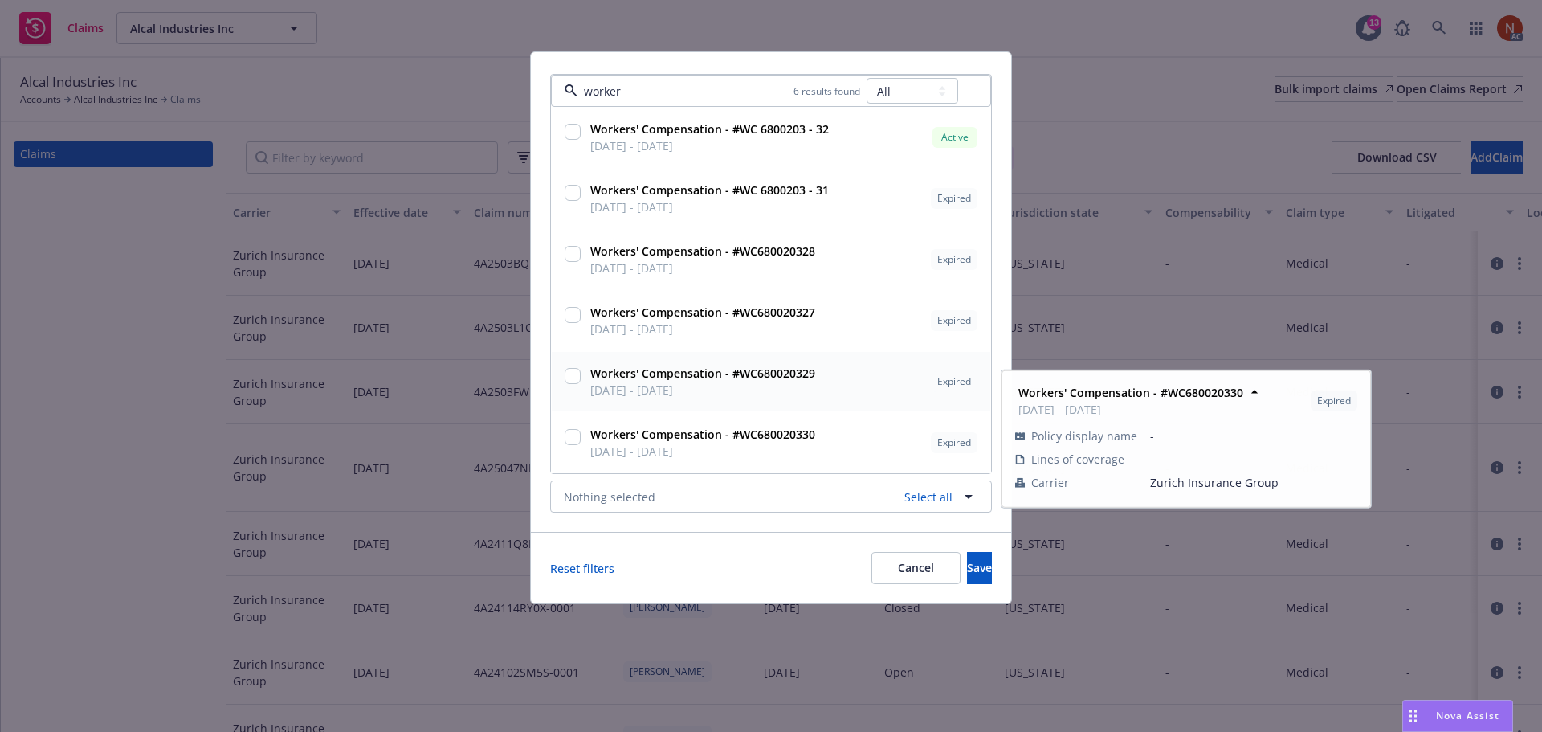
click at [657, 322] on span "01/01/2020 - 01/01/2021" at bounding box center [702, 328] width 225 height 17
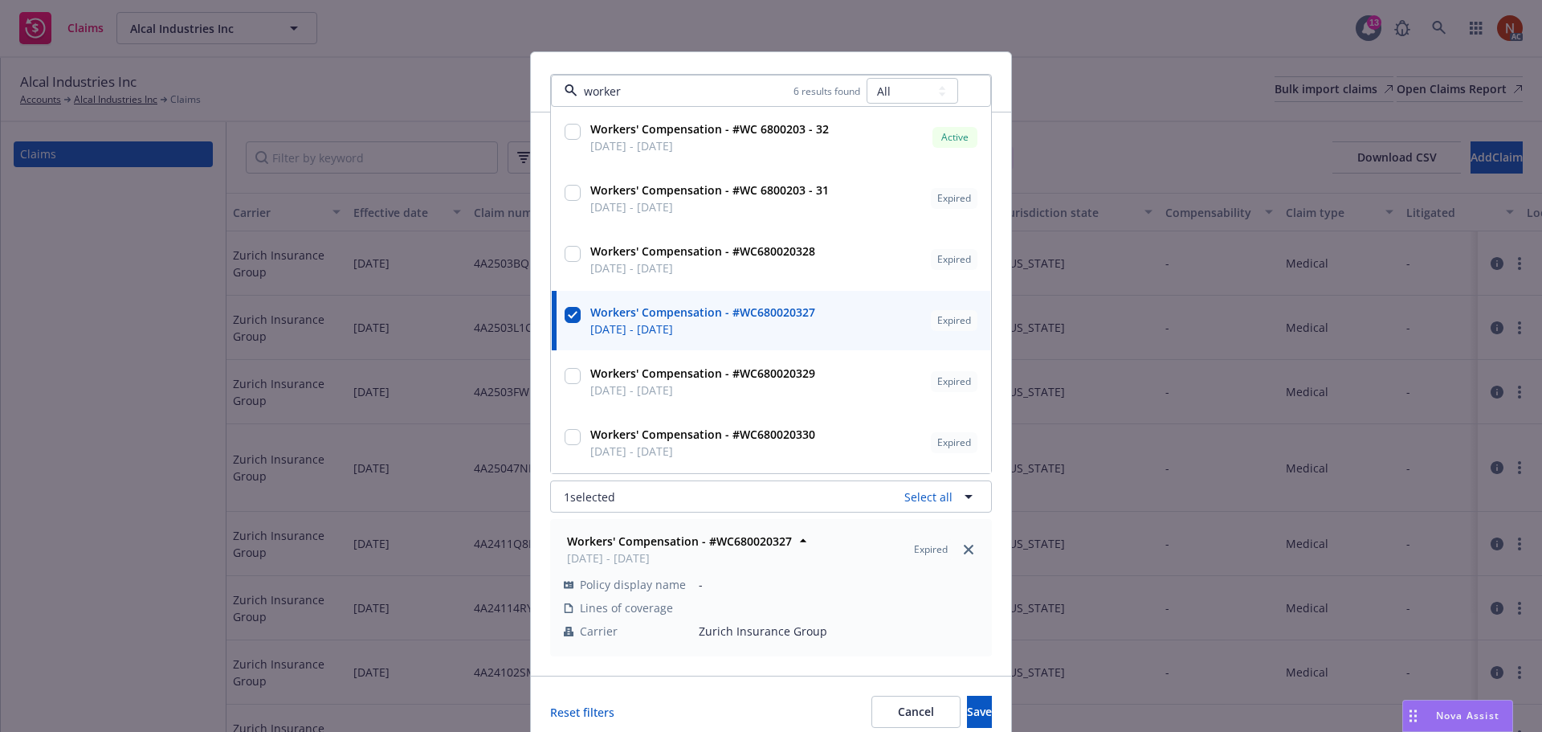
checkbox input "true"
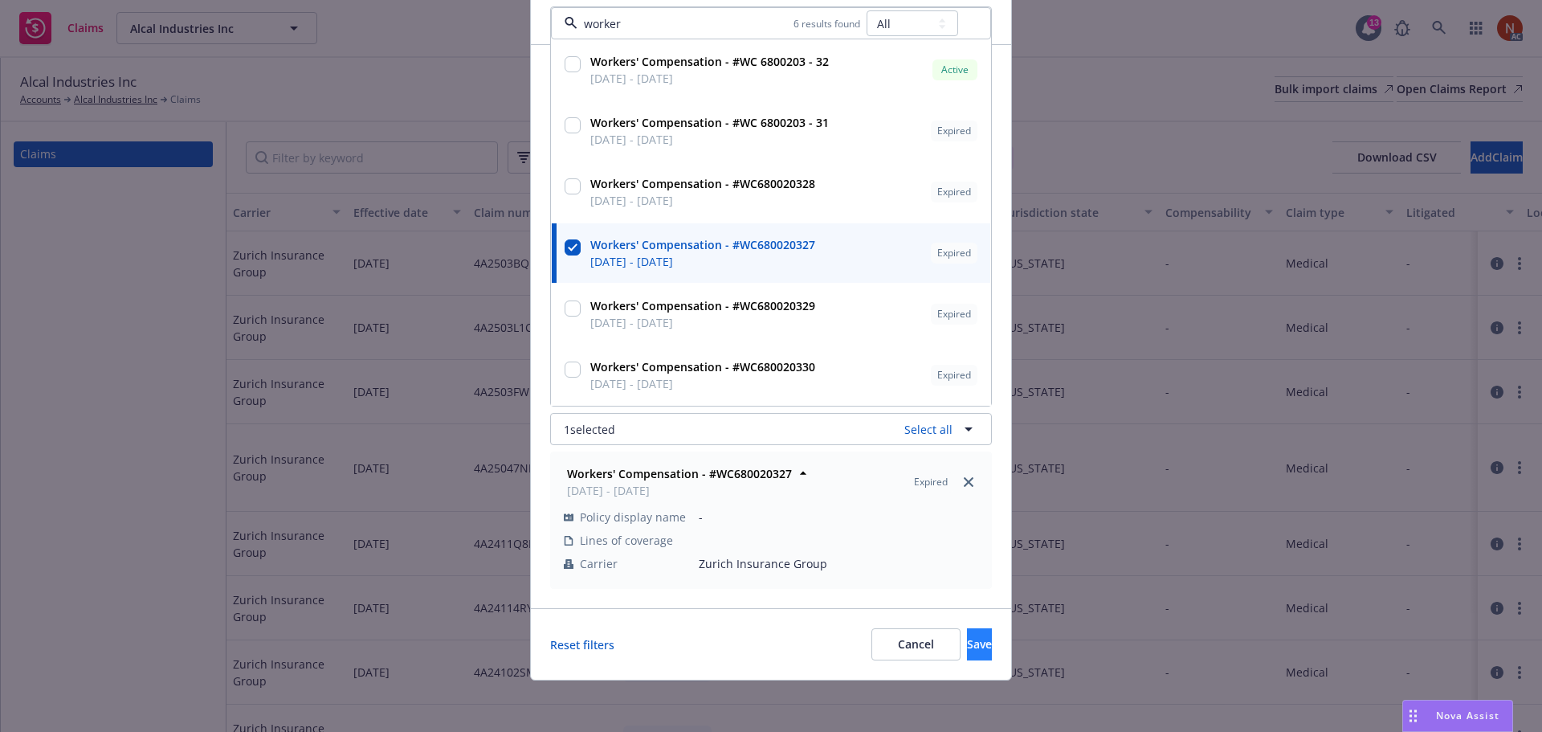
type input "worker"
click at [967, 642] on button "Save" at bounding box center [979, 644] width 25 height 32
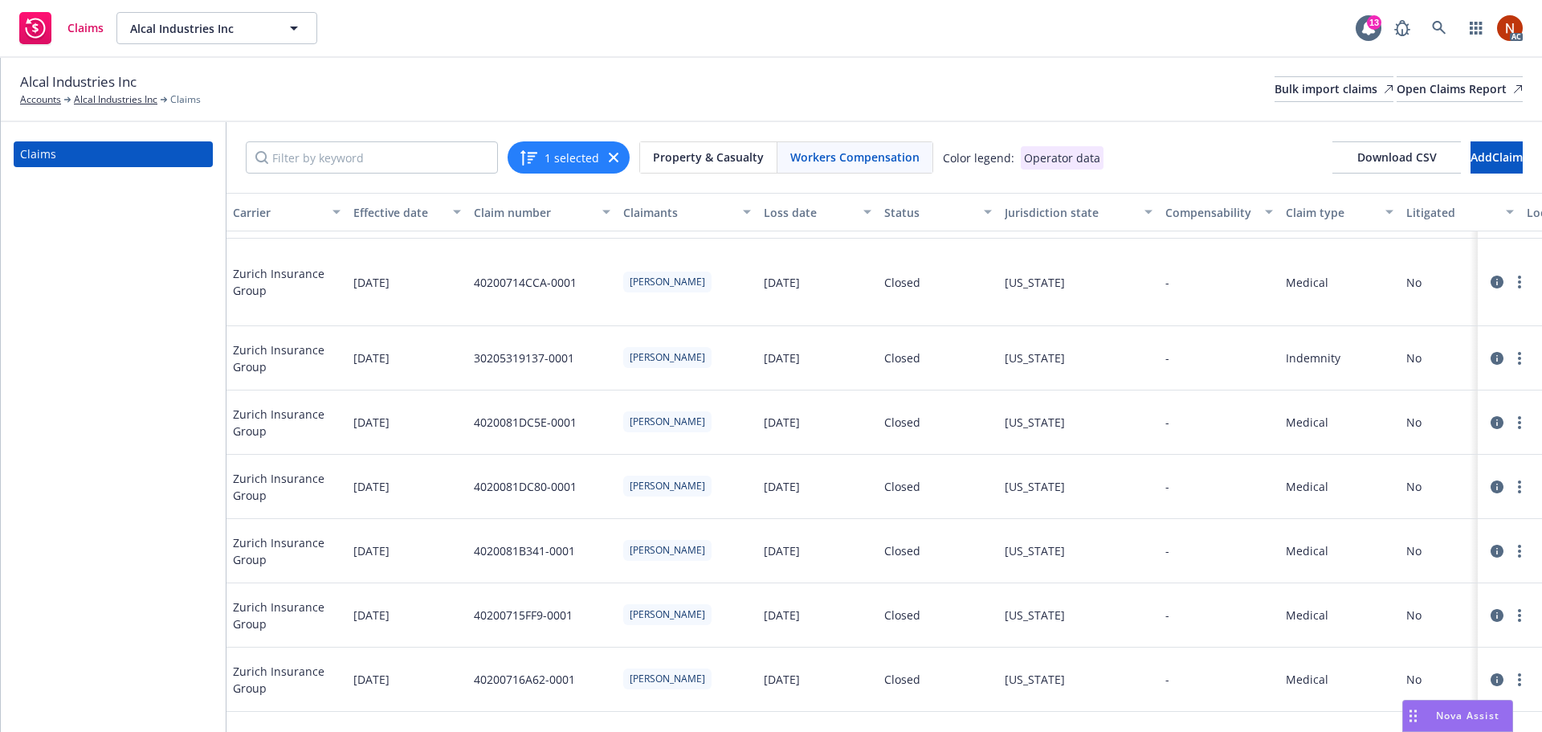
scroll to position [475, 0]
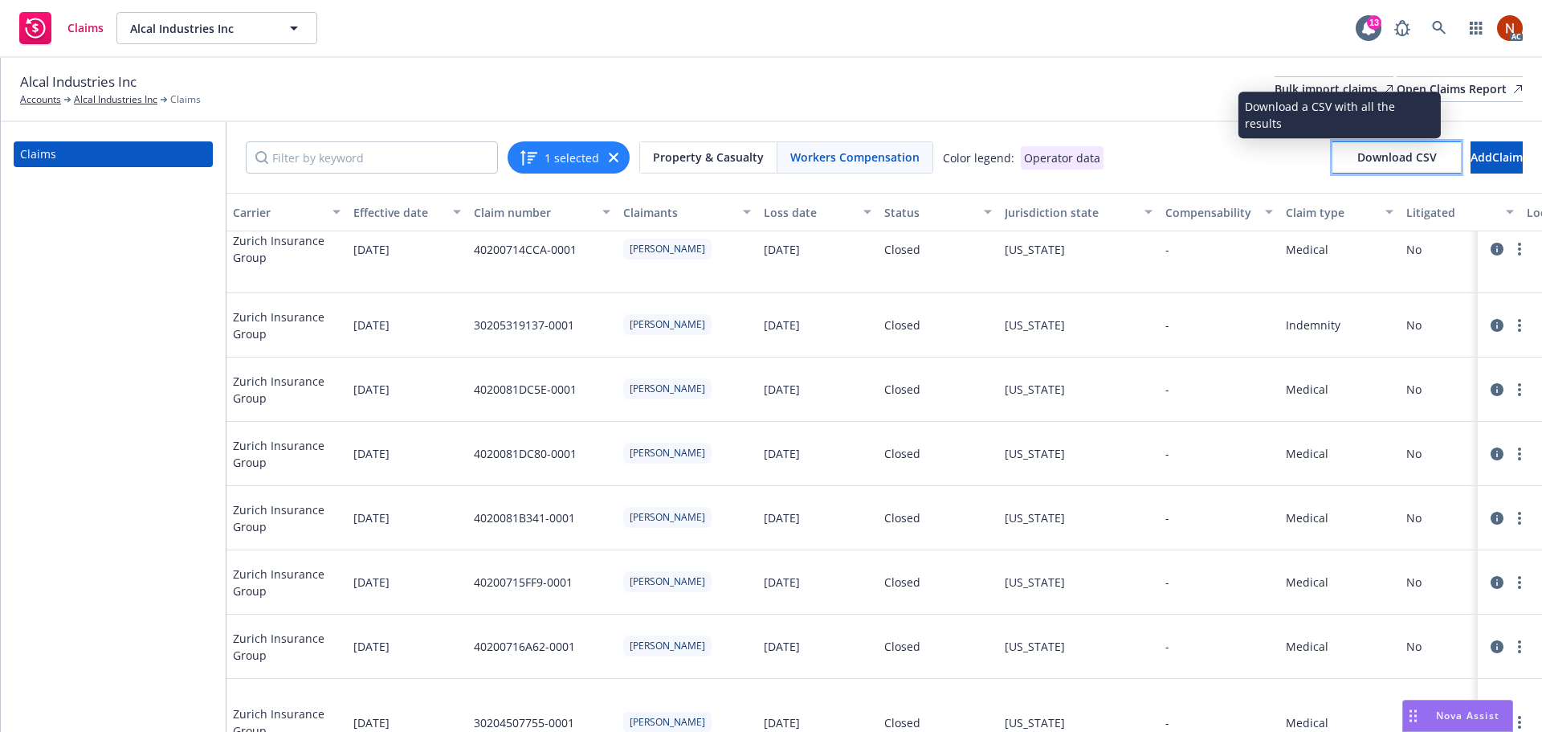
click at [1350, 150] on button "Download CSV" at bounding box center [1396, 157] width 128 height 32
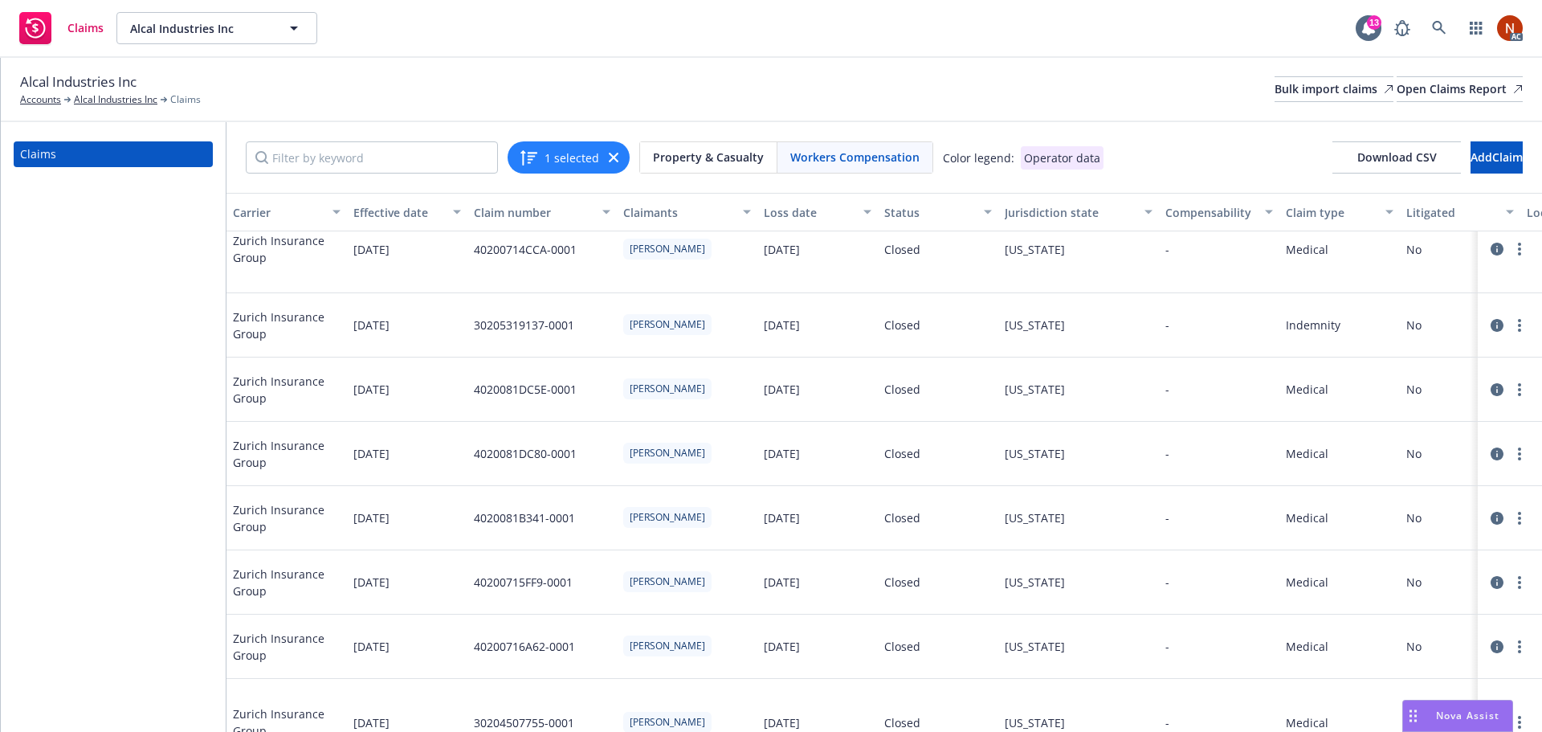
click at [614, 153] on icon "button" at bounding box center [614, 158] width 10 height 10
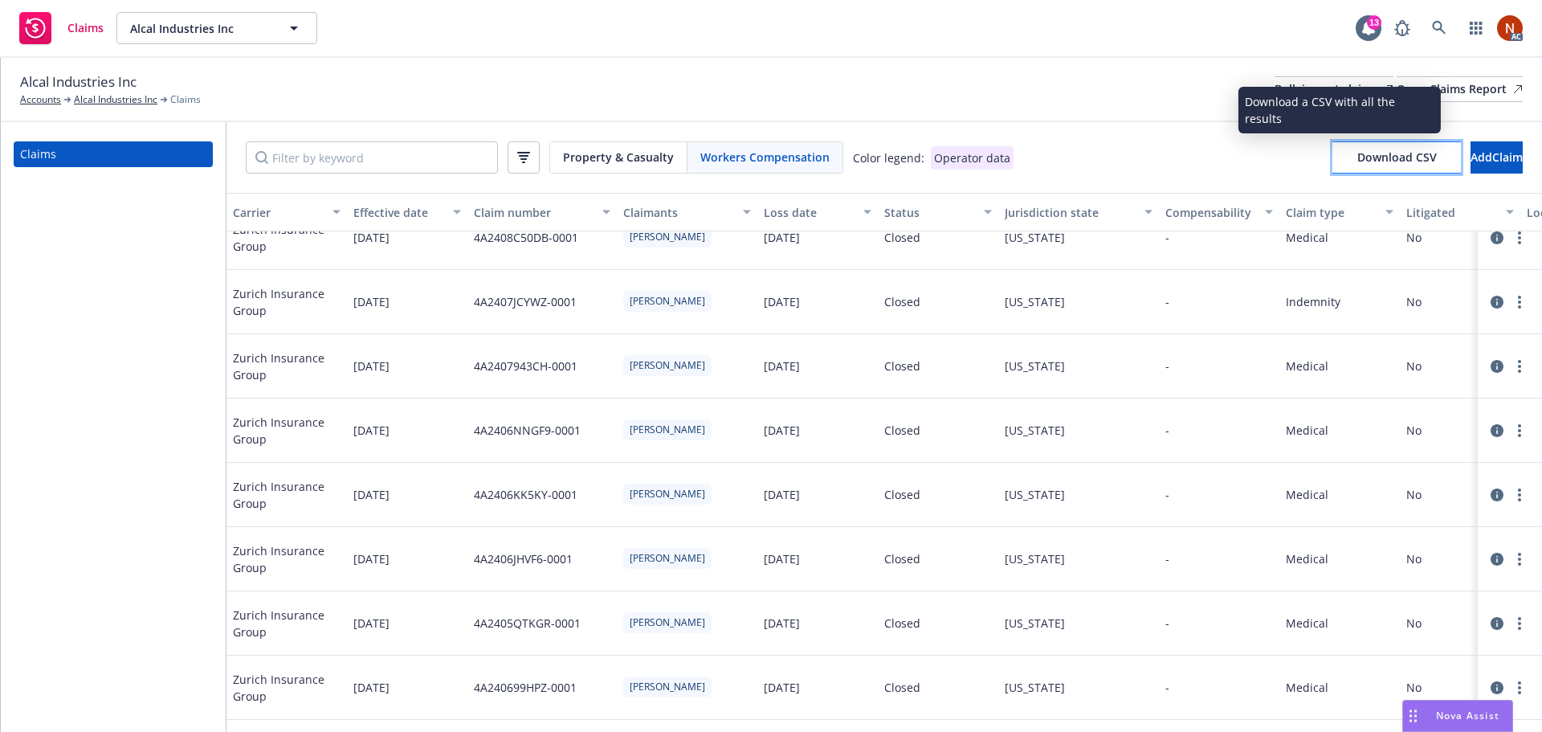
click at [1357, 157] on span "Download CSV" at bounding box center [1397, 156] width 80 height 15
